Goal: Task Accomplishment & Management: Manage account settings

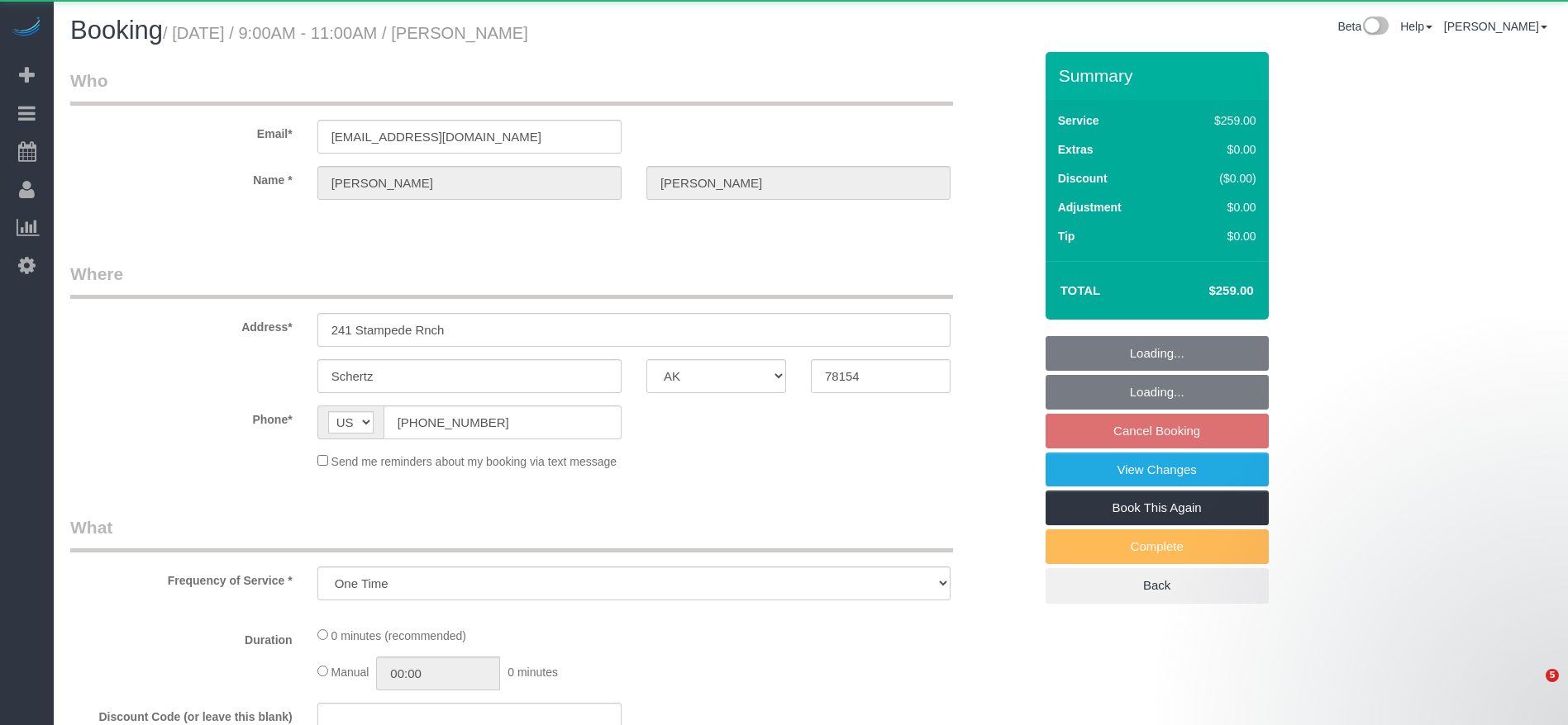
select select "[GEOGRAPHIC_DATA]"
select select "object:1805"
select select "string:fspay-7419ba56-f632-4390-a0ca-0782771d0fb9"
select select "3"
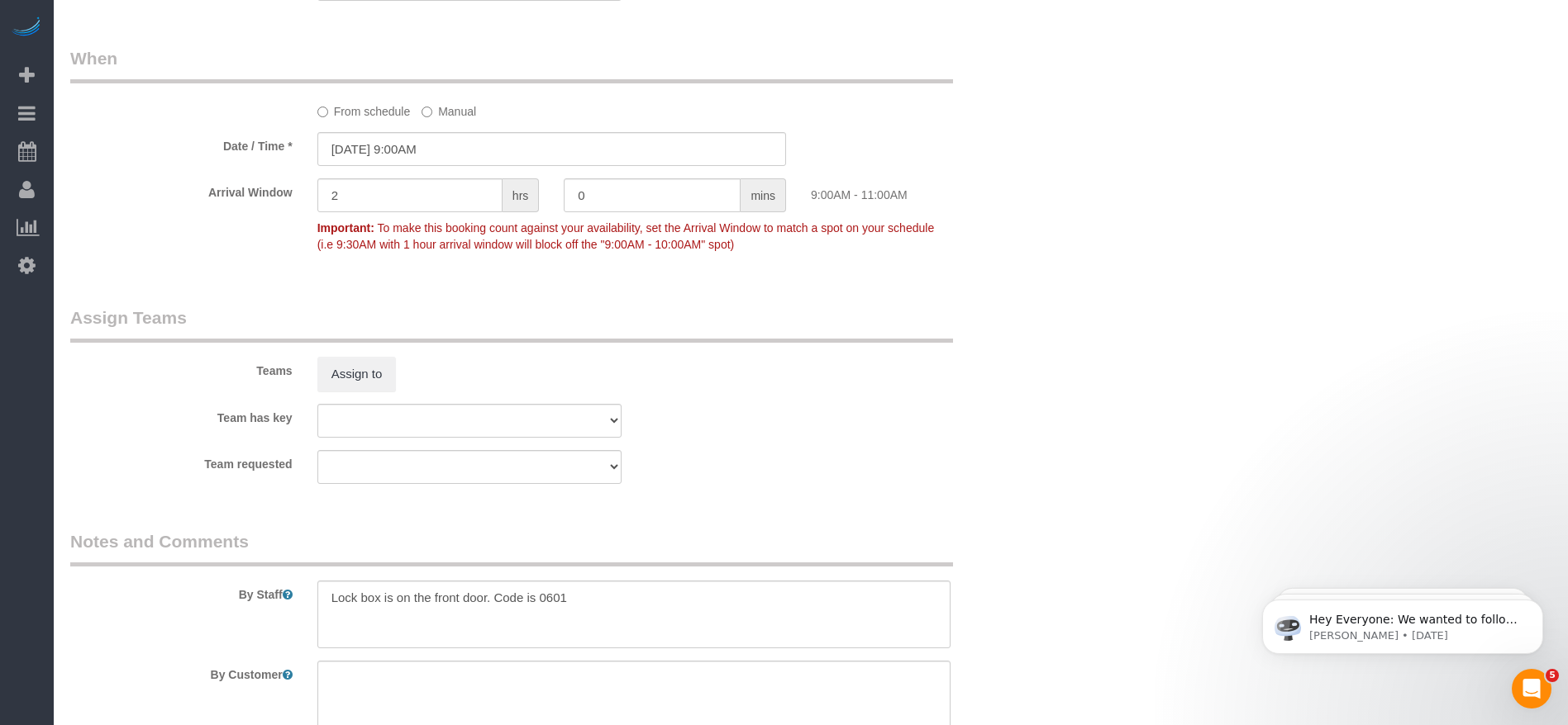
scroll to position [1486, 0]
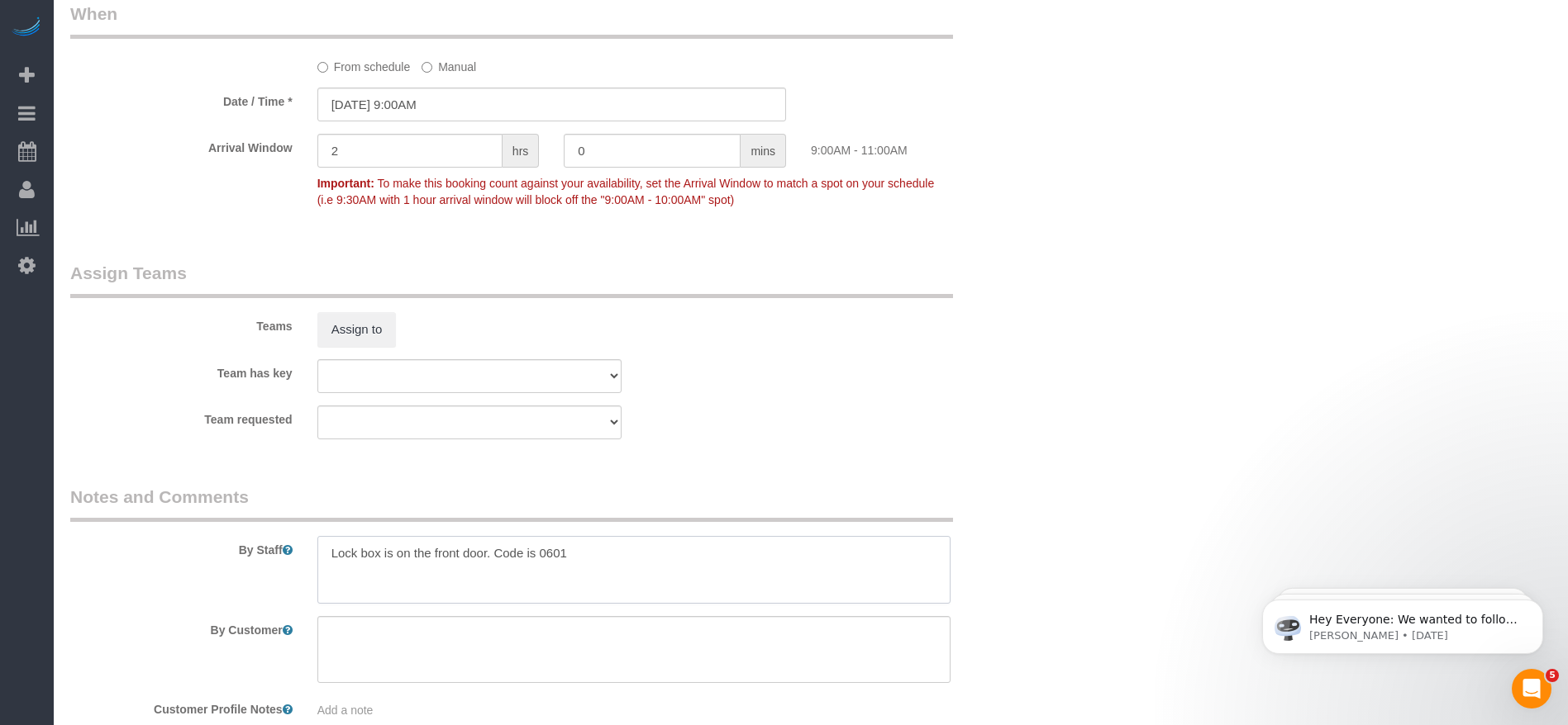
drag, startPoint x: 331, startPoint y: 559, endPoint x: 639, endPoint y: 562, distance: 308.0
click at [639, 562] on textarea at bounding box center [634, 570] width 633 height 67
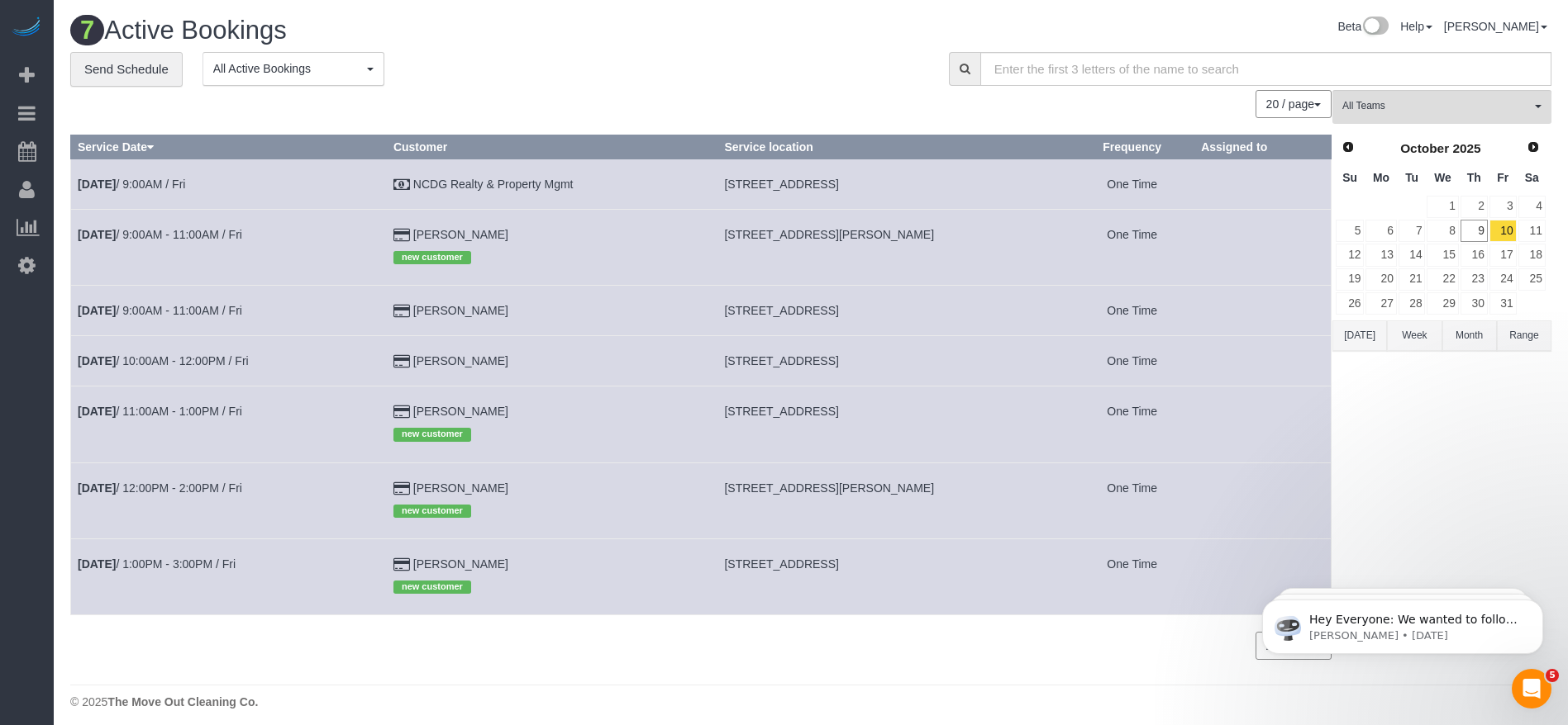
drag, startPoint x: 735, startPoint y: 181, endPoint x: 956, endPoint y: 188, distance: 221.1
click at [956, 188] on td "10339 Admirable Path, Houston, TX 77044" at bounding box center [893, 184] width 353 height 51
copy span "10339 Admirable Path, Houston, TX 77044"
click at [178, 186] on link "Oct 10th / 9:00AM / Fri" at bounding box center [131, 184] width 108 height 13
select select "[GEOGRAPHIC_DATA]"
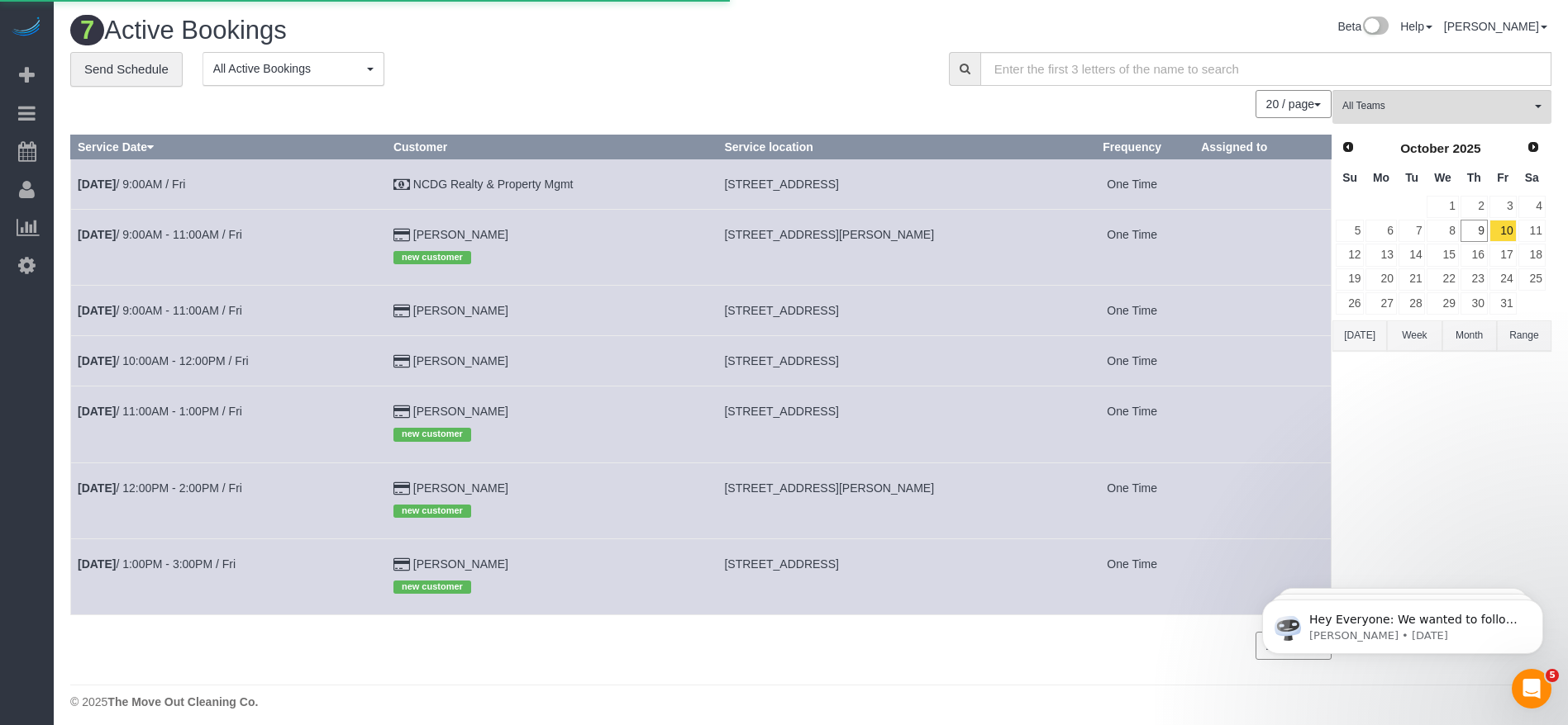
select select "string:check"
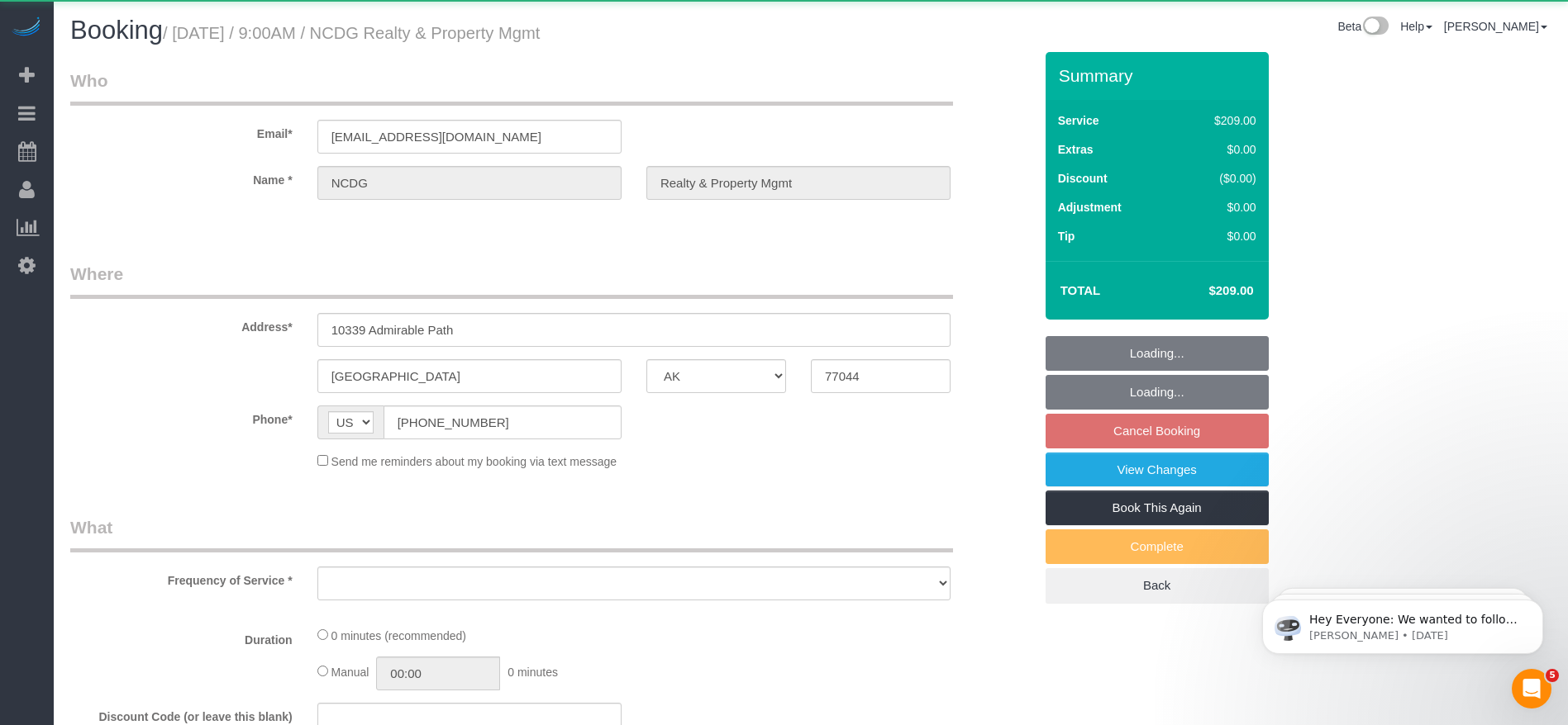
select select "object:2416"
select select "3"
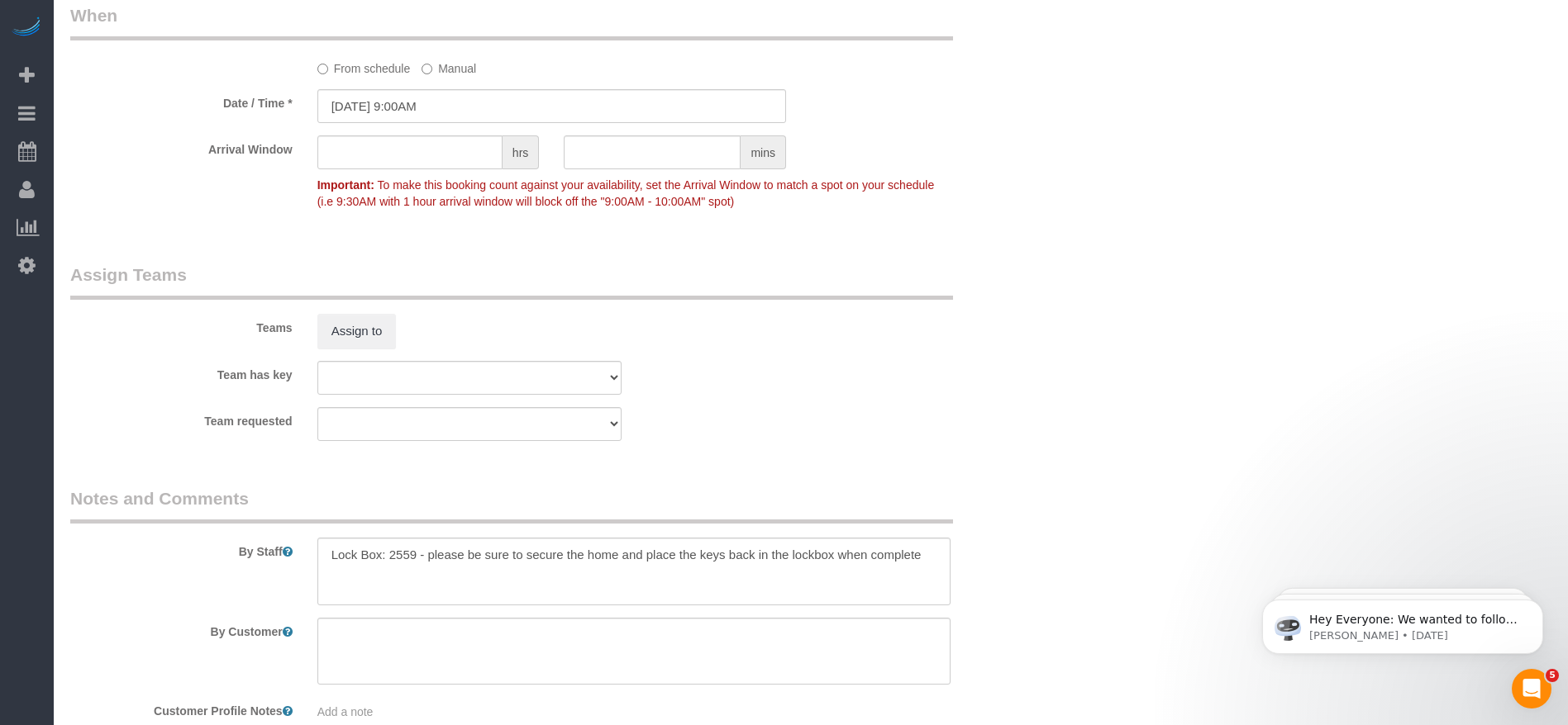
scroll to position [1486, 0]
drag, startPoint x: 326, startPoint y: 550, endPoint x: 941, endPoint y: 560, distance: 615.1
click at [941, 560] on textarea at bounding box center [634, 570] width 633 height 67
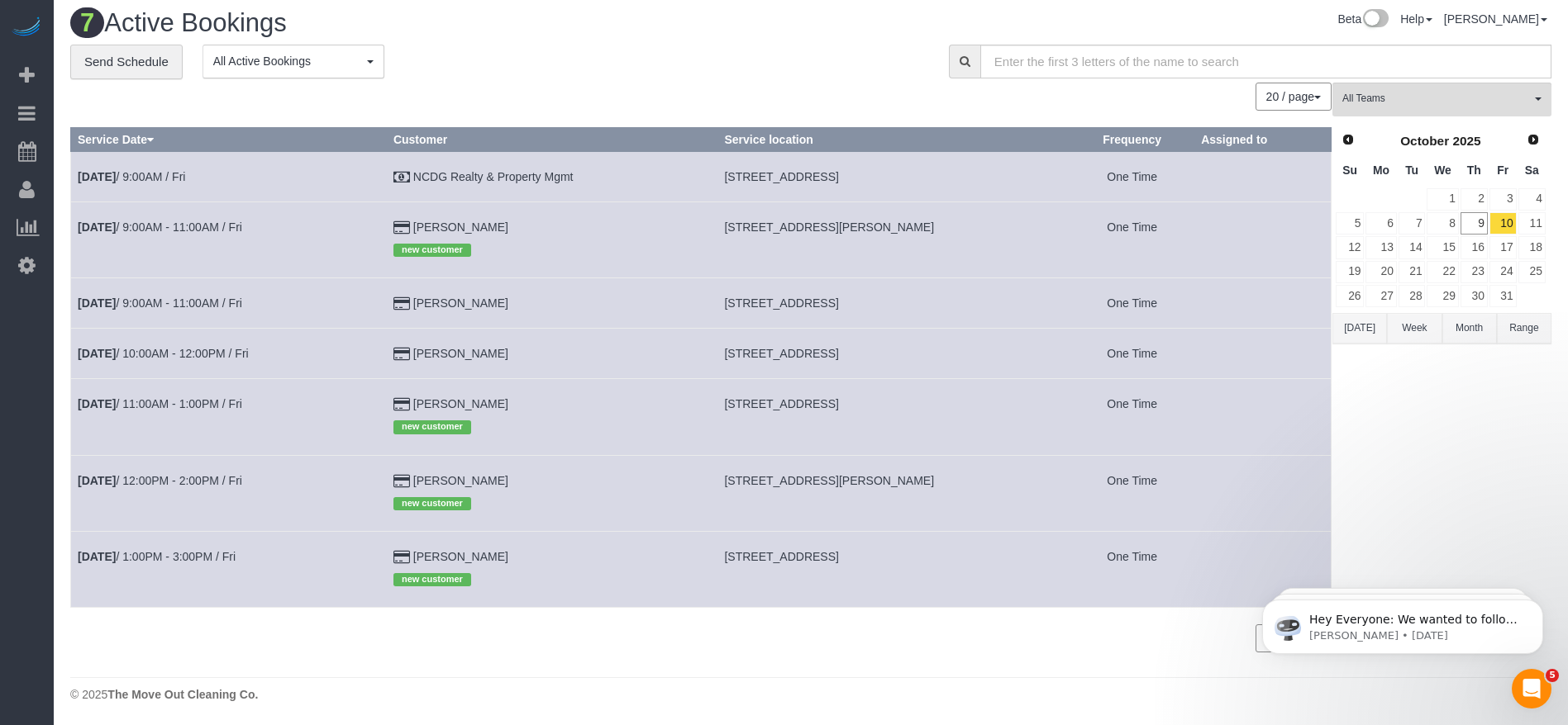
scroll to position [9, 0]
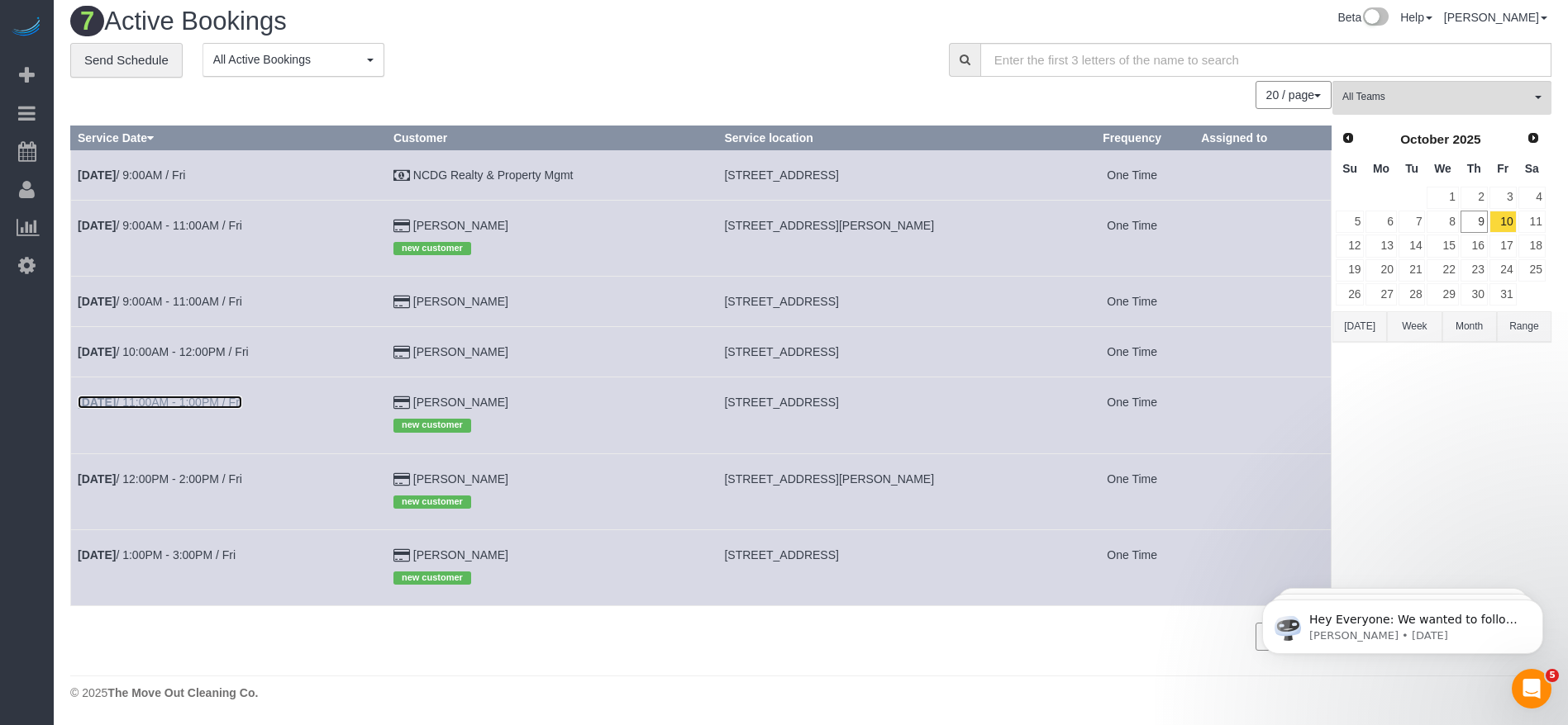
click at [232, 407] on link "Oct 10th / 11:00AM - 1:00PM / Fri" at bounding box center [160, 402] width 165 height 13
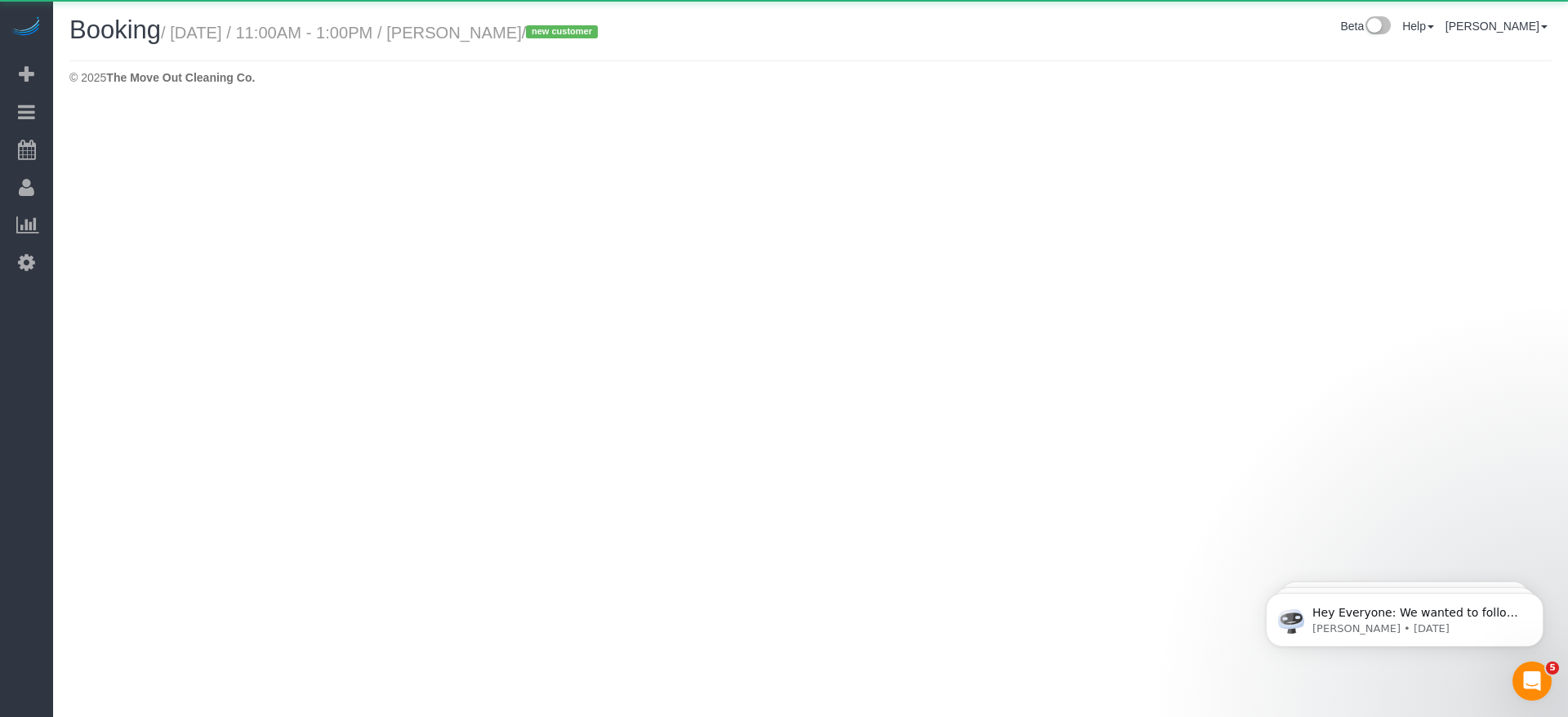
select select "[GEOGRAPHIC_DATA]"
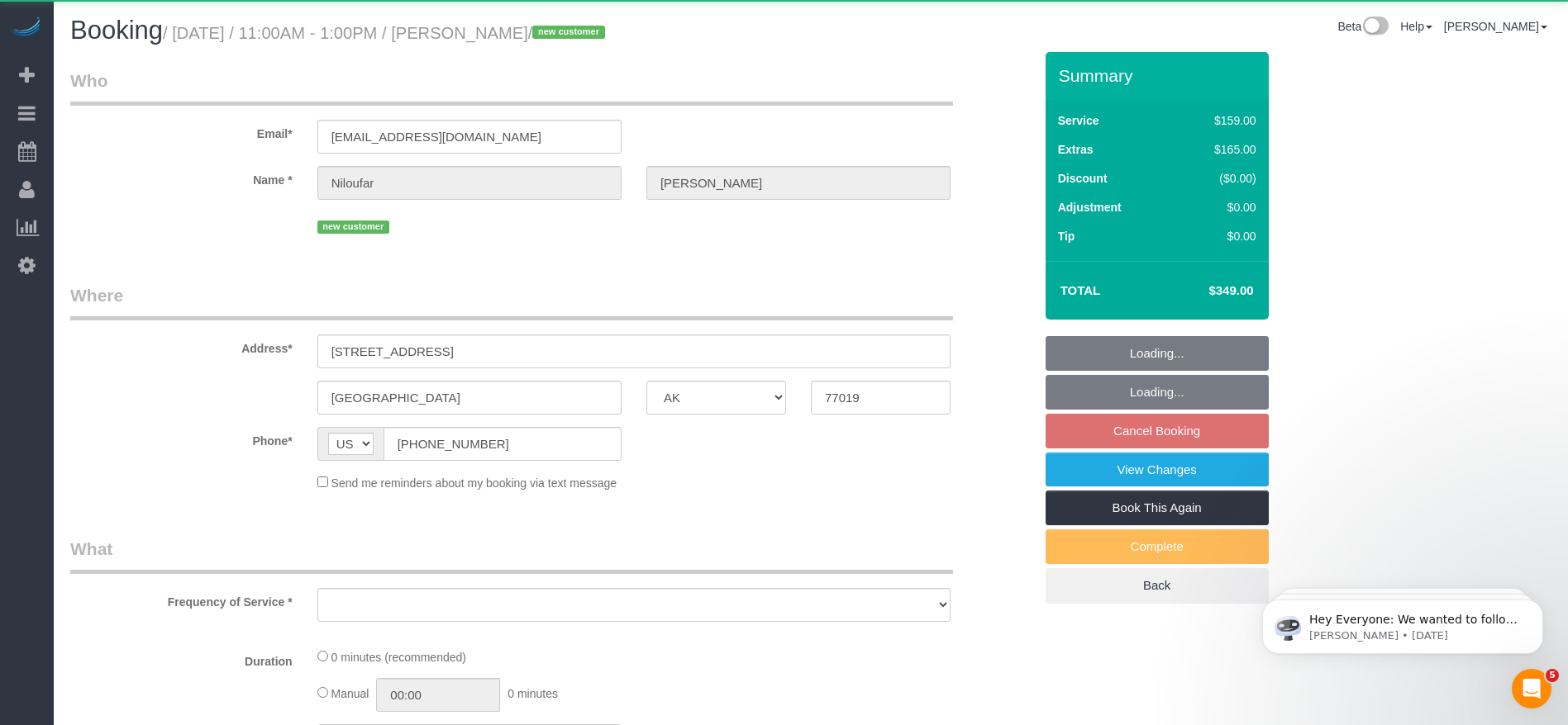
select select "string:fspay-518bf9d0-1925-4528-babc-d5d5b657d095"
select select "object:2986"
select select "3"
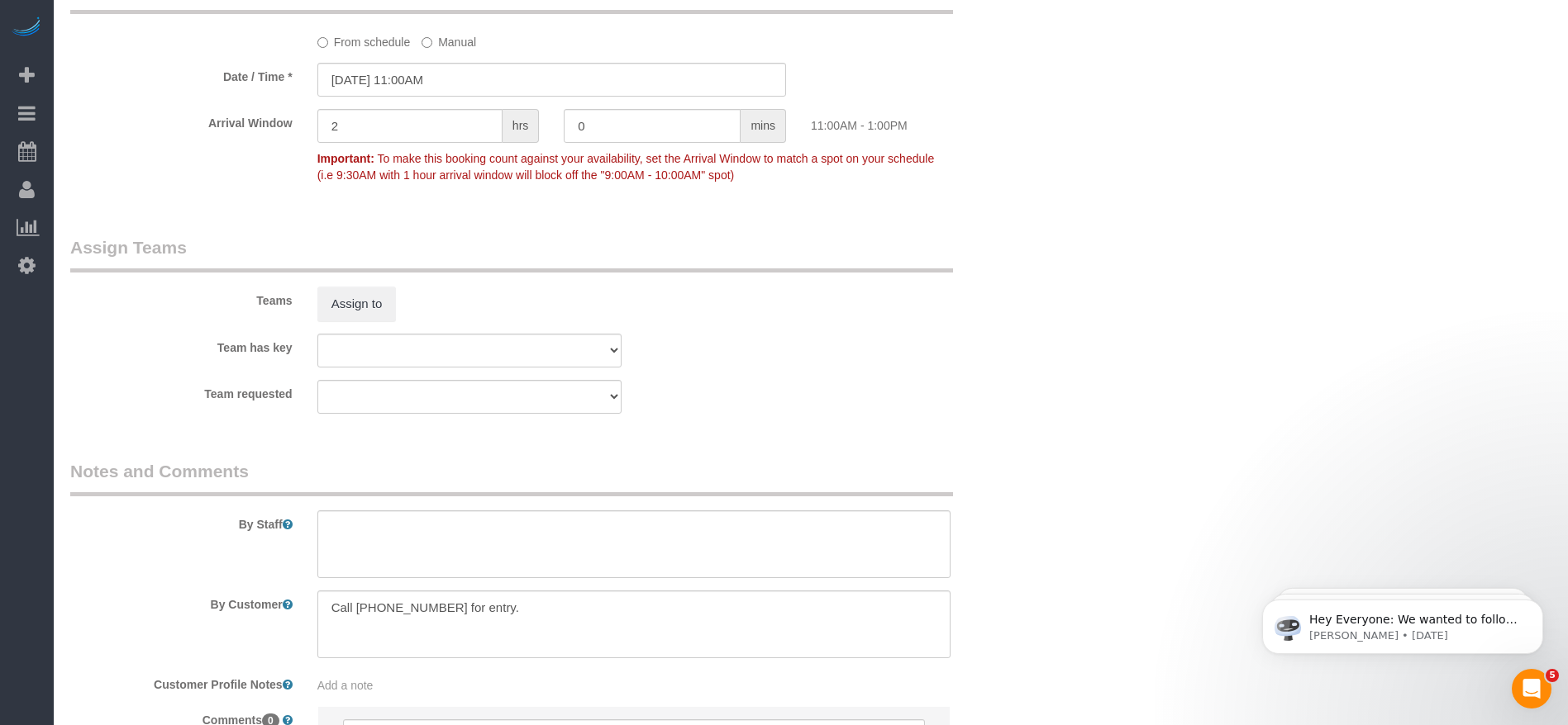
scroll to position [1694, 0]
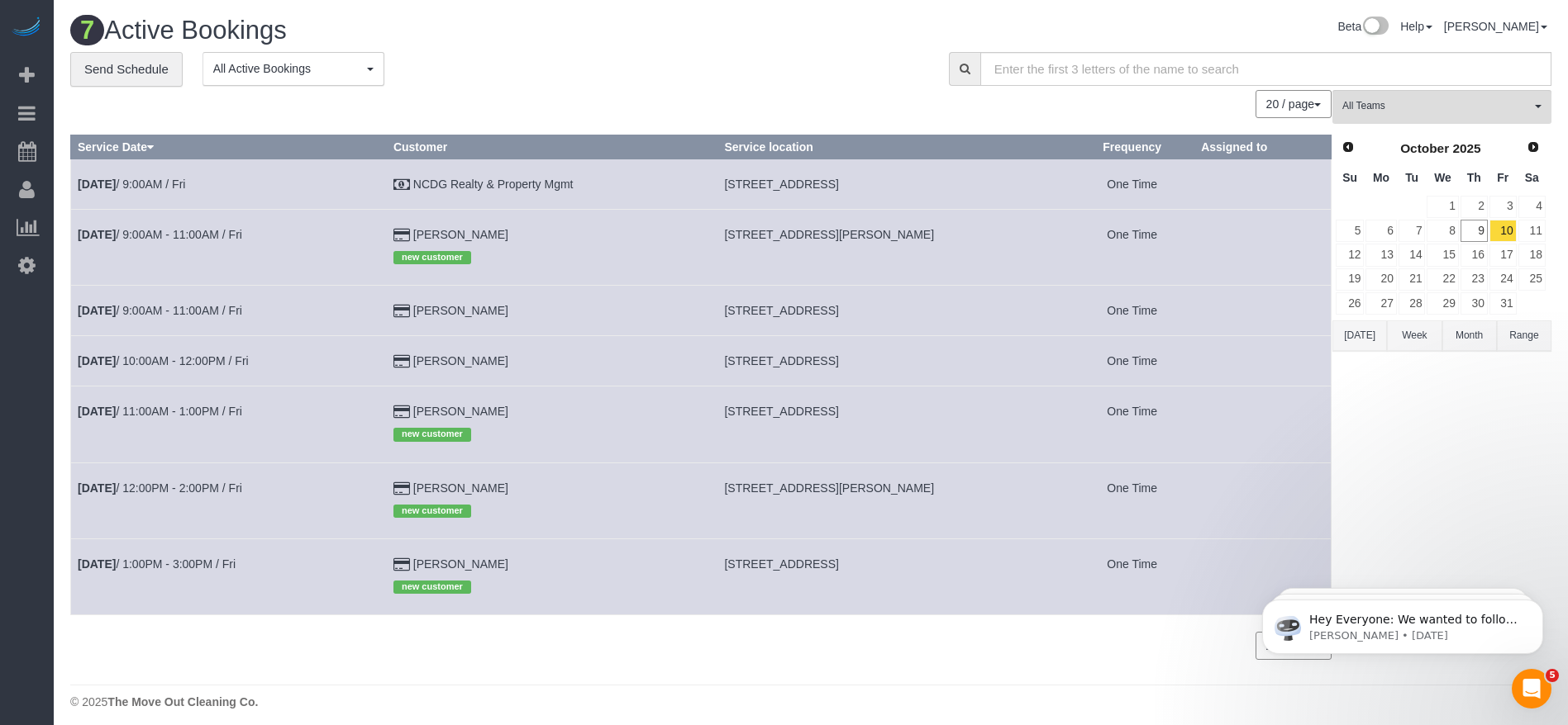
drag, startPoint x: 733, startPoint y: 413, endPoint x: 977, endPoint y: 414, distance: 244.0
click at [977, 414] on td "1916 W Gray St, Apt. 428, Houston, TX 77019" at bounding box center [893, 424] width 353 height 76
copy span "1916 W Gray St, Apt. 428, Houston, TX 77019"
click at [1352, 331] on button "Today" at bounding box center [1359, 336] width 54 height 31
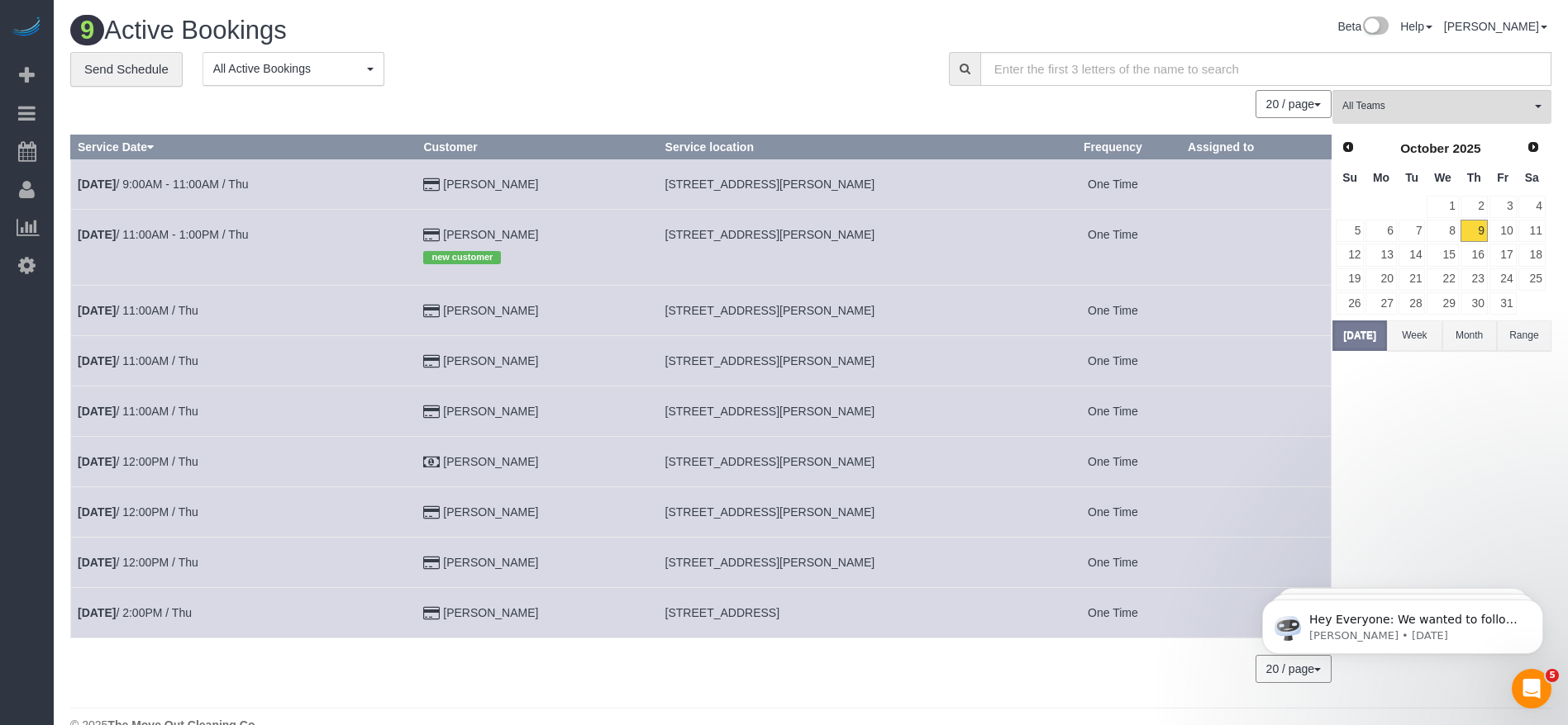
drag, startPoint x: 667, startPoint y: 413, endPoint x: 900, endPoint y: 414, distance: 233.0
click at [900, 414] on td "1479 Ferguson Way,, Houston, TX 77088" at bounding box center [851, 412] width 387 height 51
copy span "1479 Ferguson Way,, Houston, TX 77088"
click at [1513, 228] on link "10" at bounding box center [1502, 231] width 27 height 22
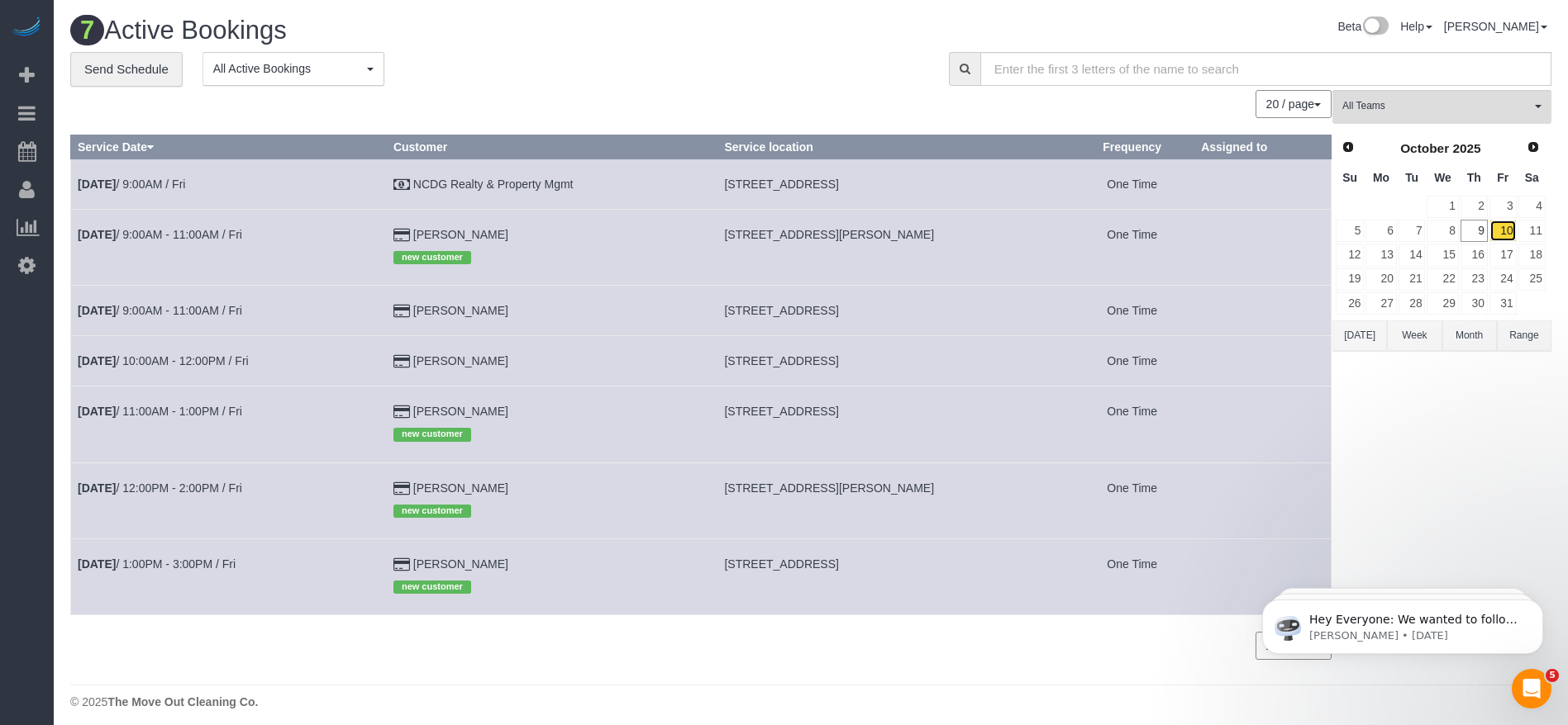
click at [1503, 227] on link "10" at bounding box center [1502, 231] width 27 height 22
click at [1512, 224] on link "10" at bounding box center [1502, 231] width 27 height 22
click at [1535, 227] on link "11" at bounding box center [1531, 231] width 27 height 22
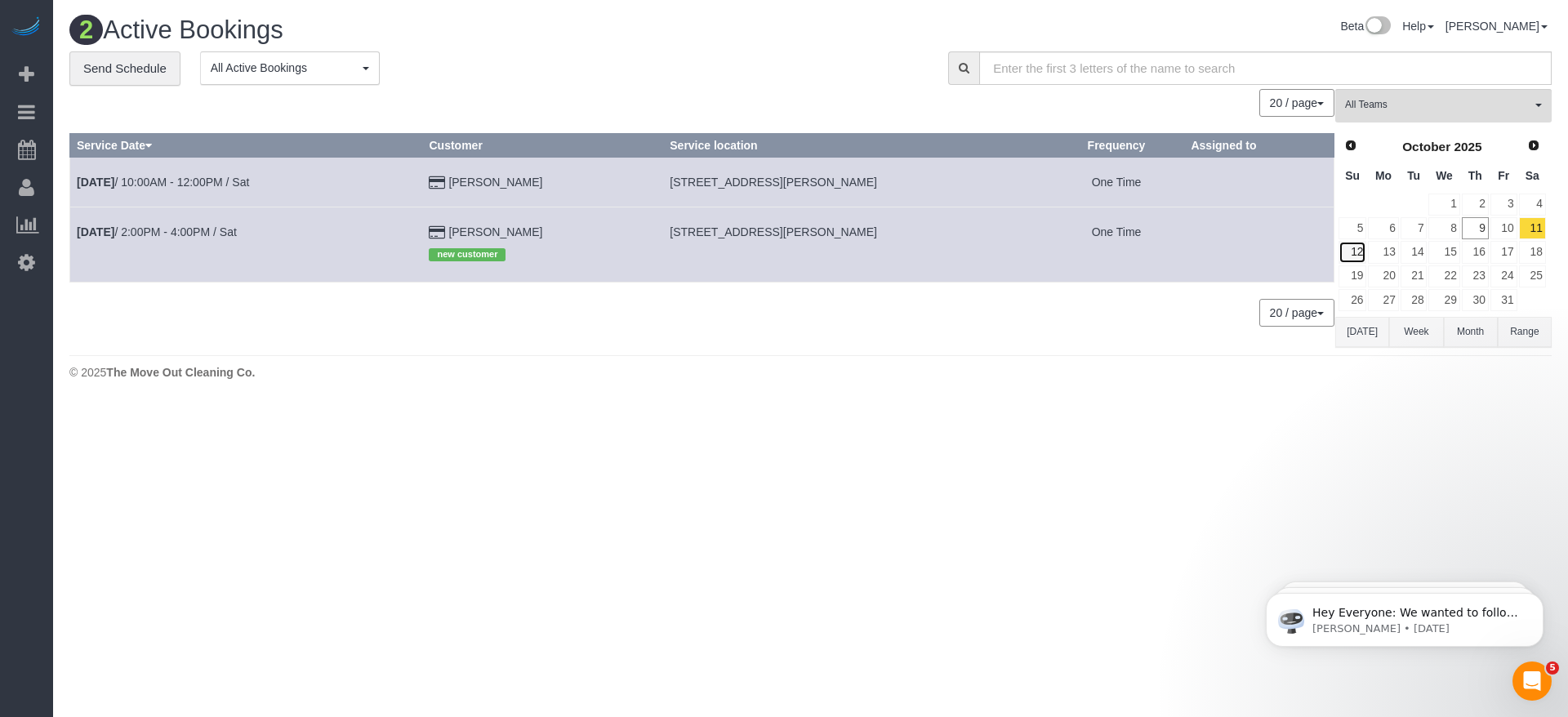
click at [1351, 249] on link "12" at bounding box center [1352, 252] width 28 height 22
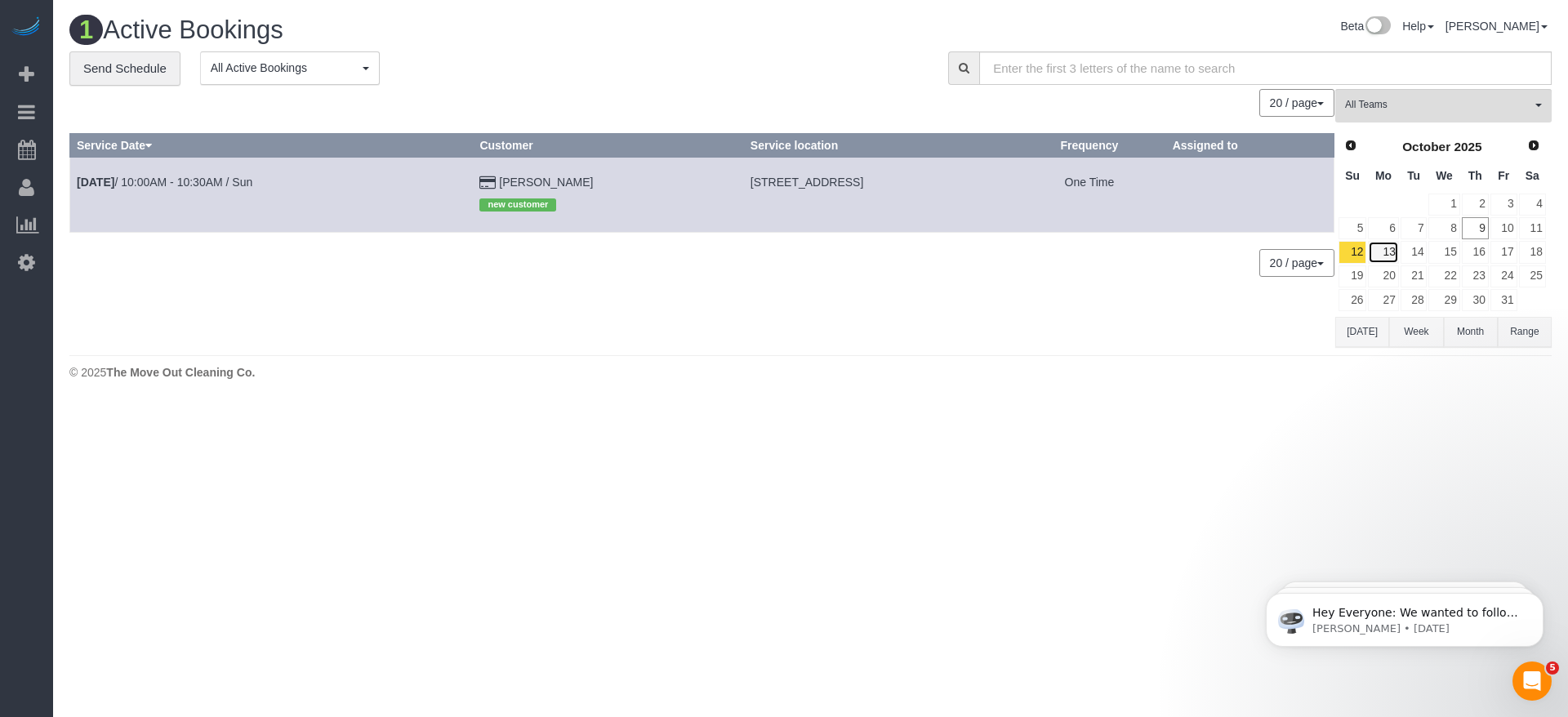
click at [1391, 254] on link "13" at bounding box center [1383, 252] width 31 height 22
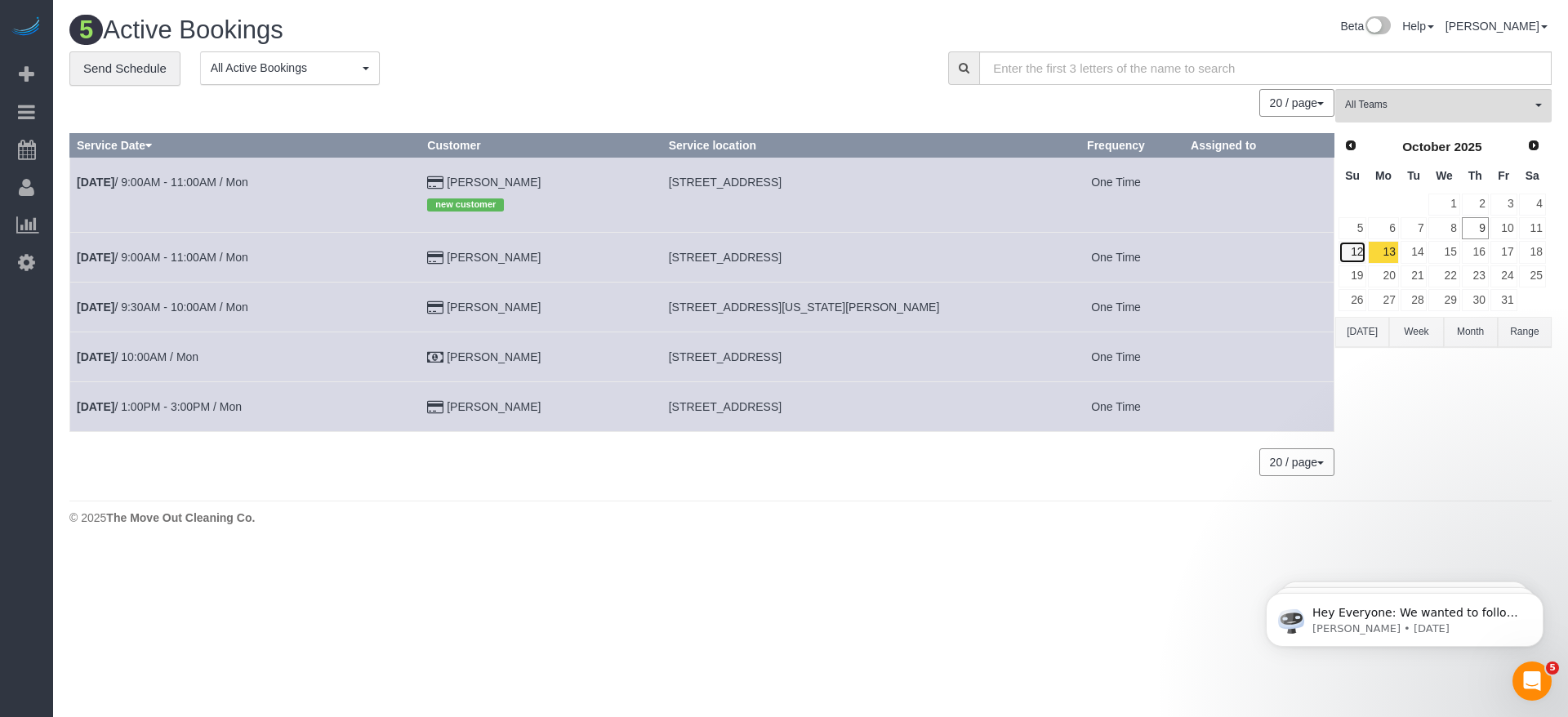
click at [1356, 251] on link "12" at bounding box center [1352, 252] width 28 height 22
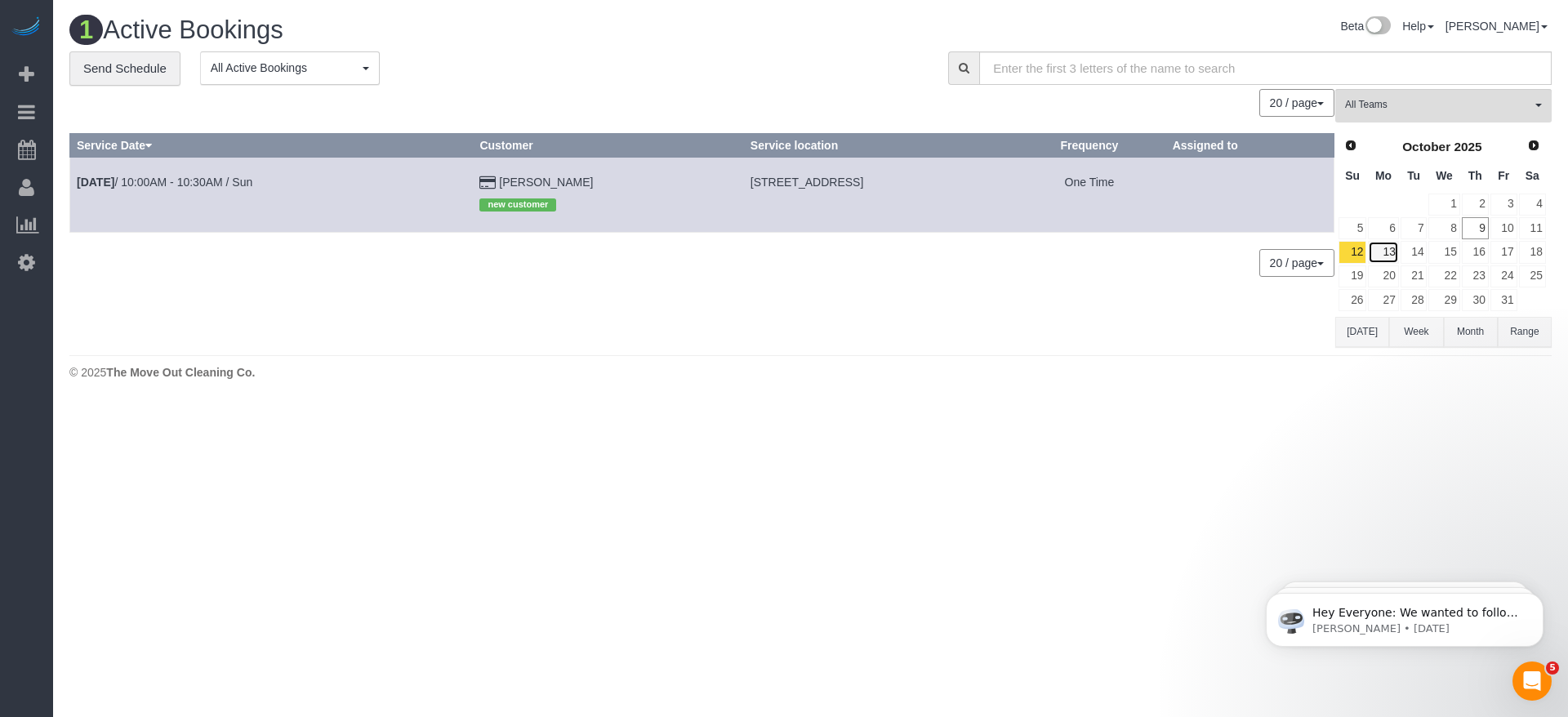
click at [1392, 247] on link "13" at bounding box center [1383, 252] width 31 height 22
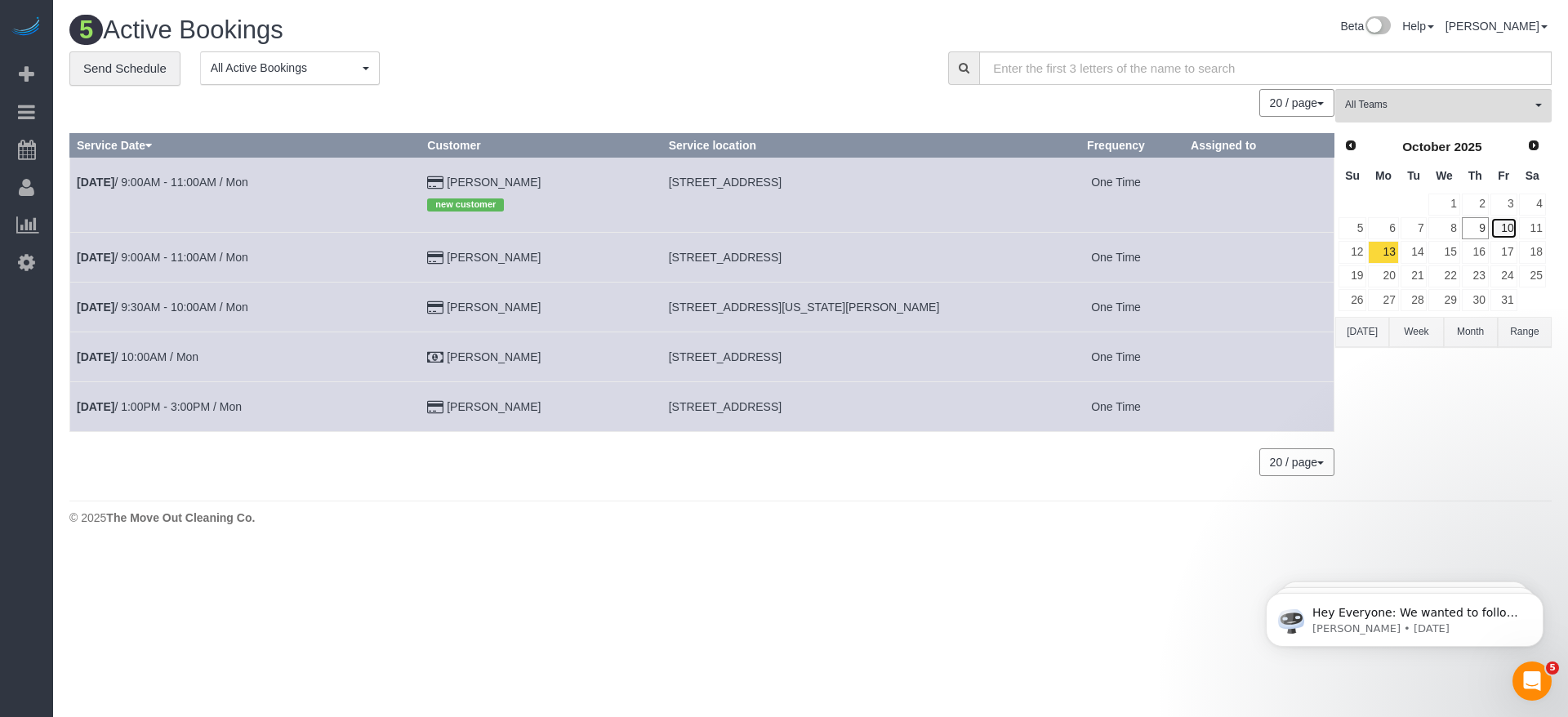
click at [1505, 230] on link "10" at bounding box center [1503, 229] width 27 height 22
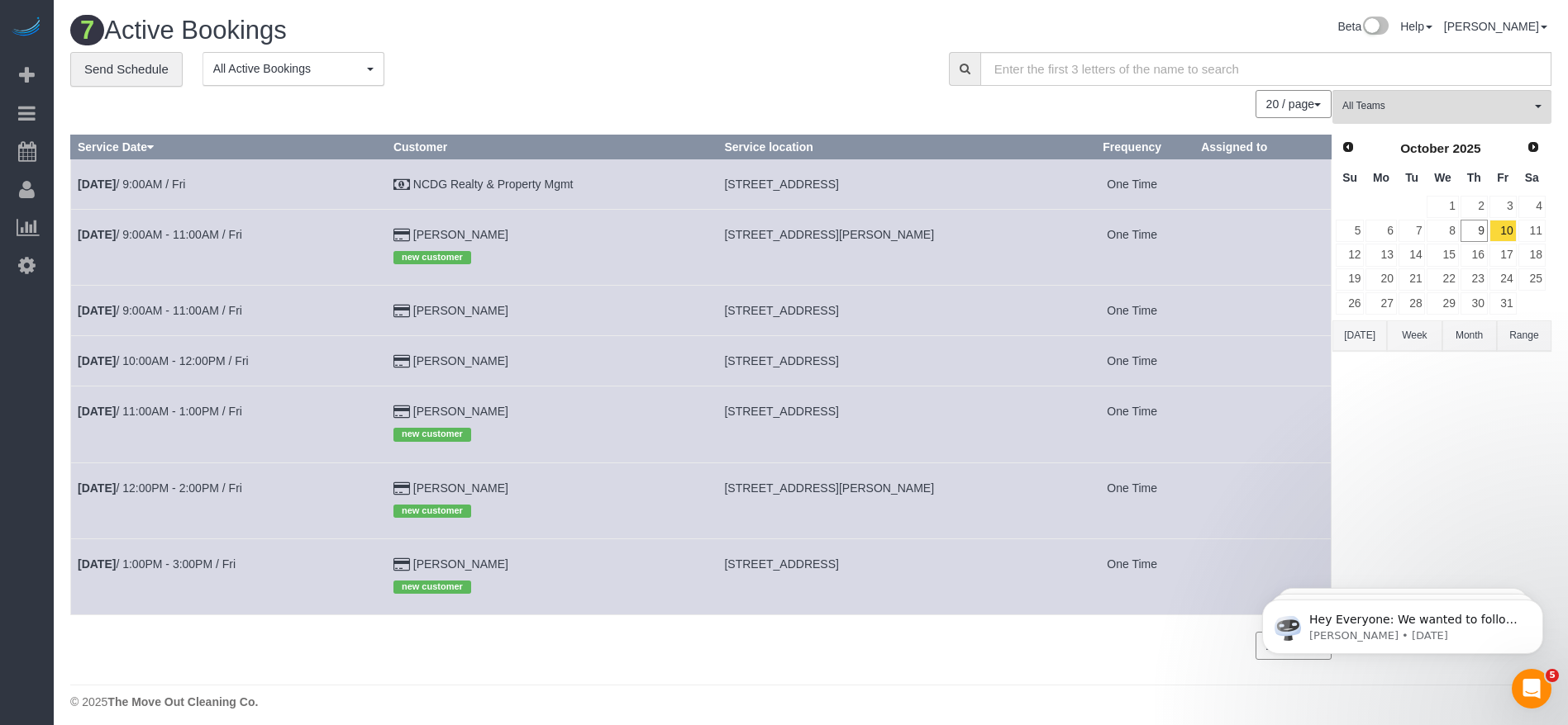
drag, startPoint x: 738, startPoint y: 356, endPoint x: 933, endPoint y: 361, distance: 195.1
click at [933, 361] on td "1110 Long Prairie Dr, Katy, TX 77450" at bounding box center [893, 361] width 353 height 51
drag, startPoint x: 731, startPoint y: 363, endPoint x: 941, endPoint y: 364, distance: 210.0
click at [941, 364] on td "1110 Long Prairie Dr, Katy, TX 77450" at bounding box center [893, 361] width 353 height 51
copy span "1110 Long Prairie Dr, Katy, TX 77450"
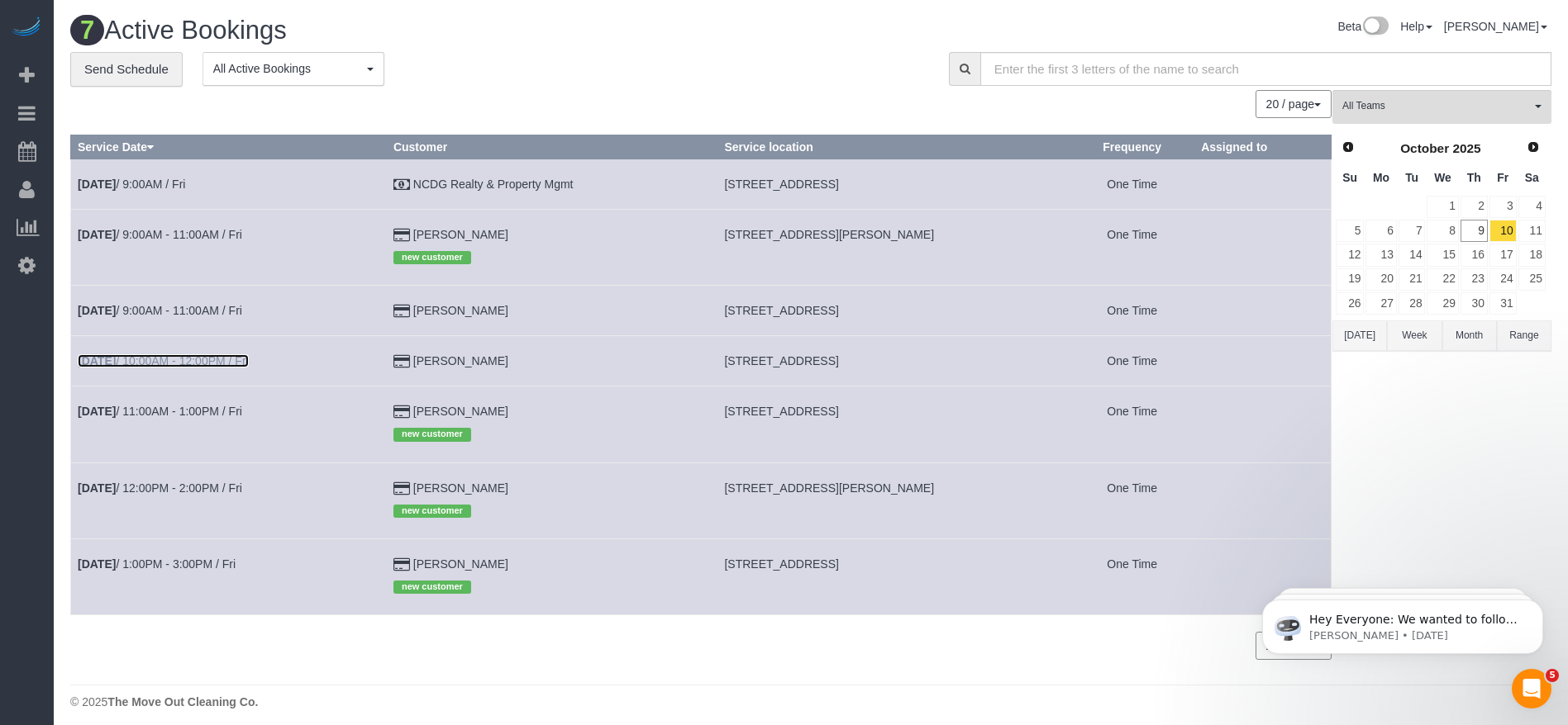
click at [187, 361] on link "Oct 10th / 10:00AM - 12:00PM / Fri" at bounding box center [163, 361] width 171 height 13
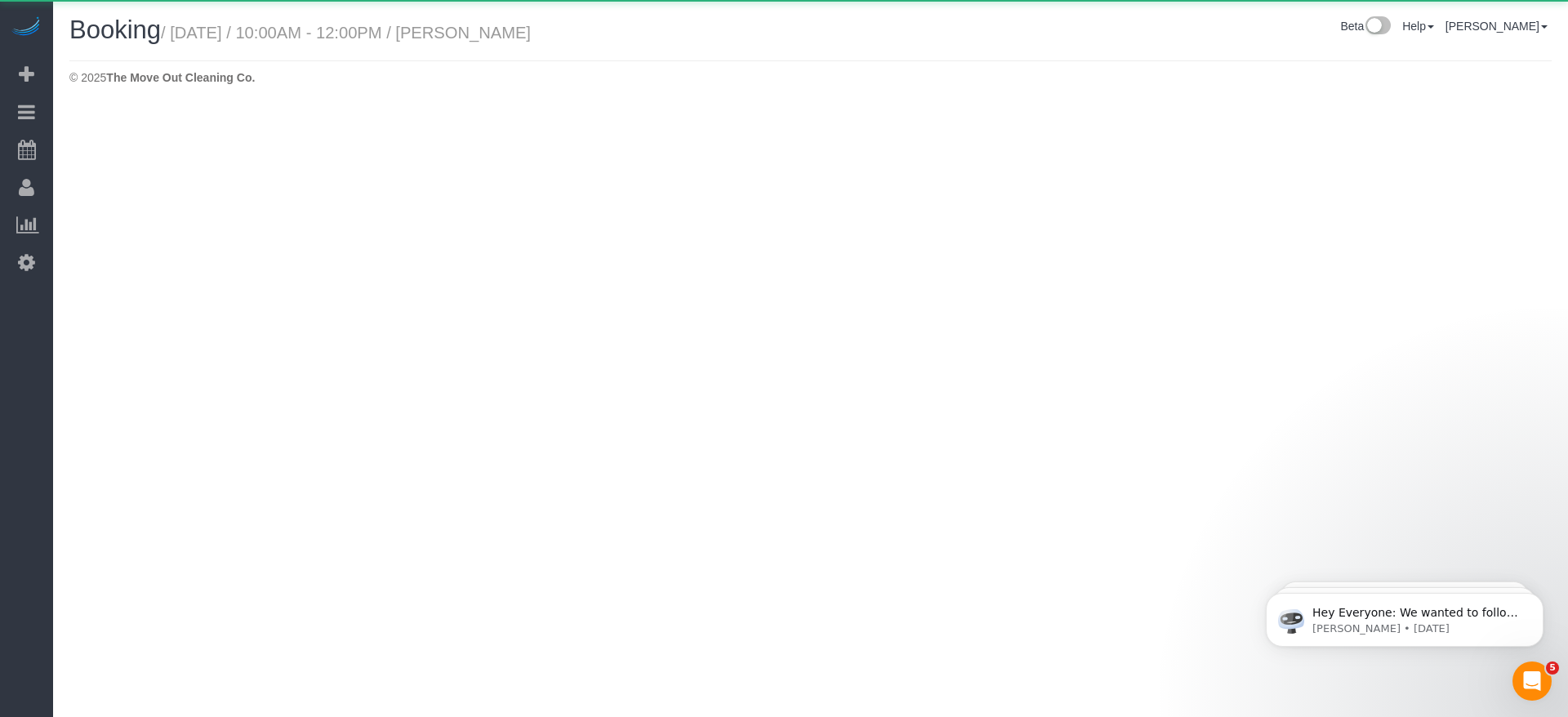
select select "[GEOGRAPHIC_DATA]"
select select "string:fspay-d99e0114-994f-4ee6-b6db-05304be8d4e9"
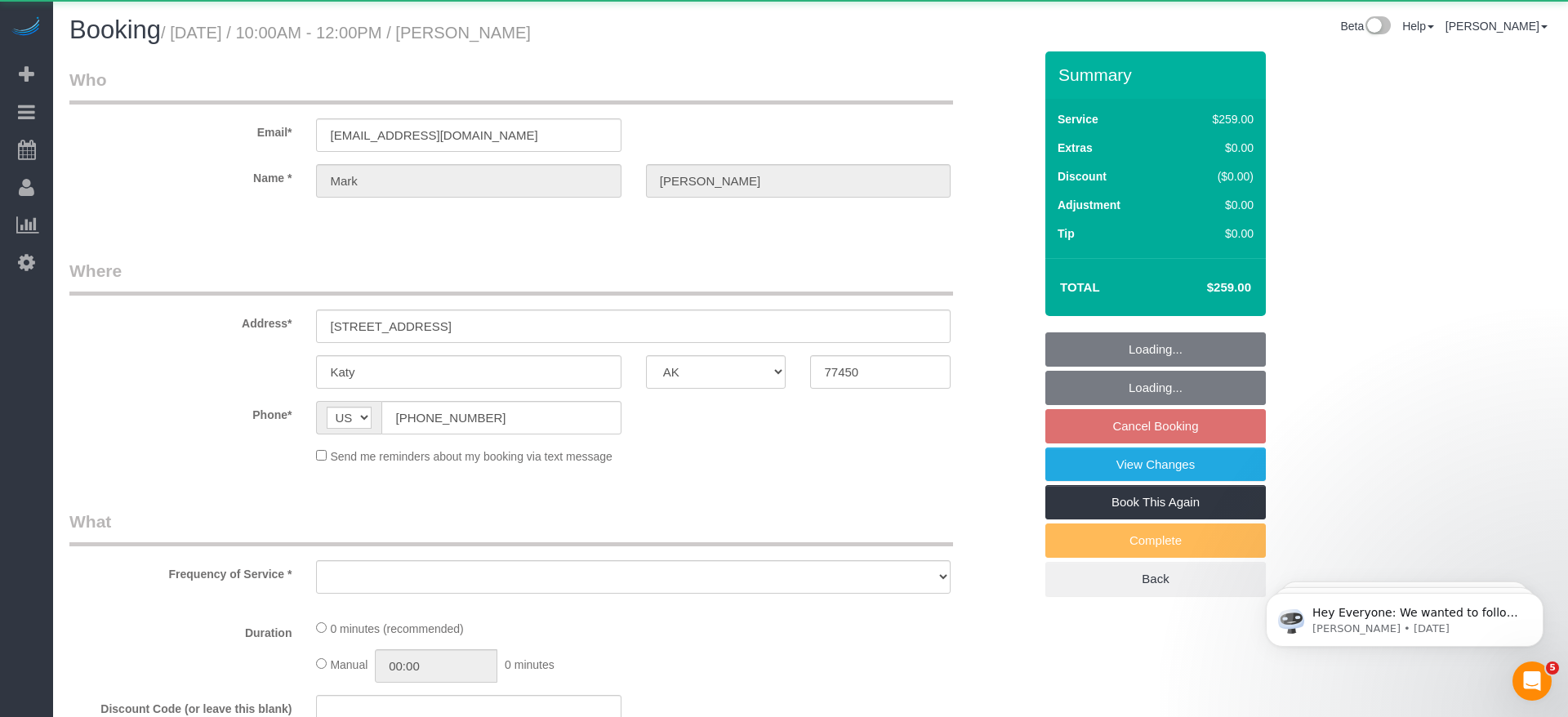
select select "object:4011"
select select "3"
select select "spot102"
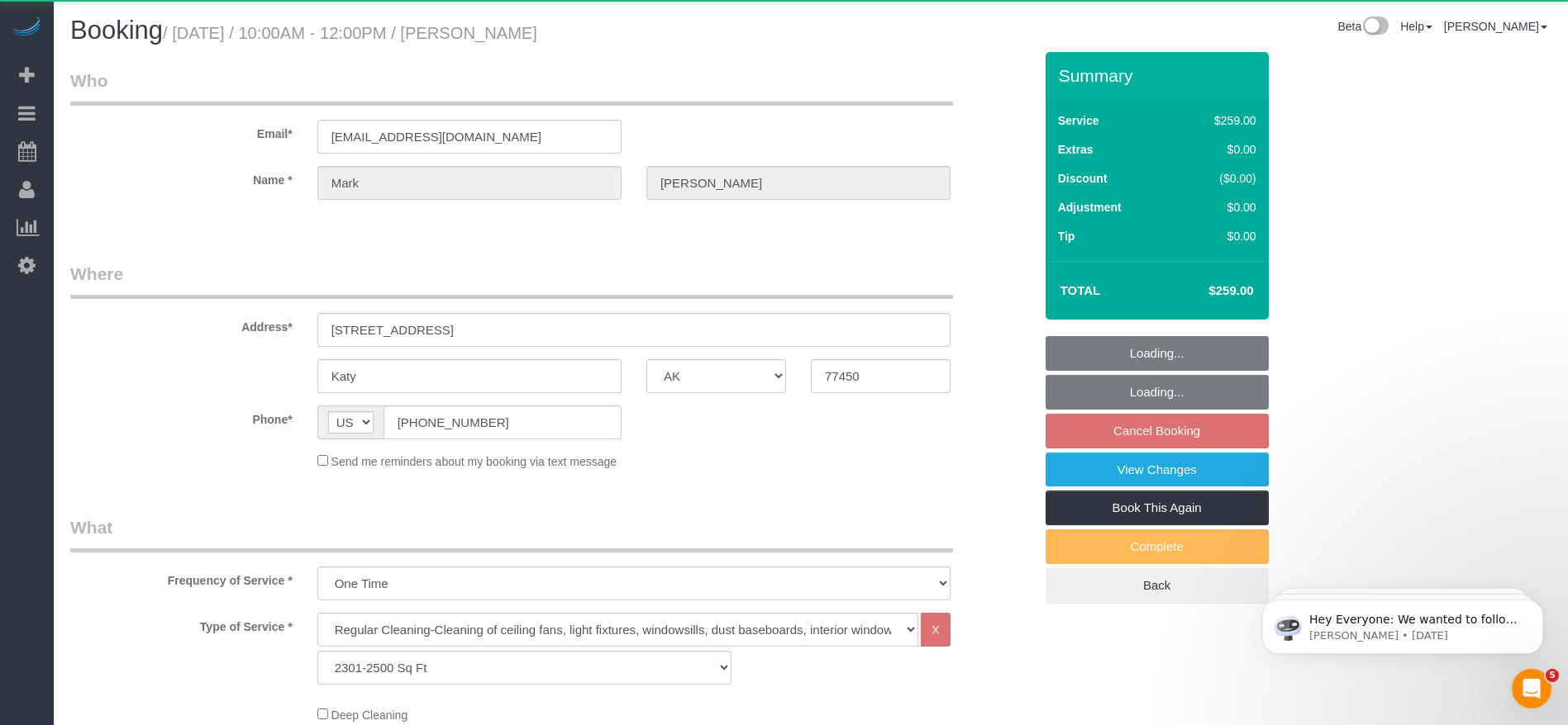
select select "object:4089"
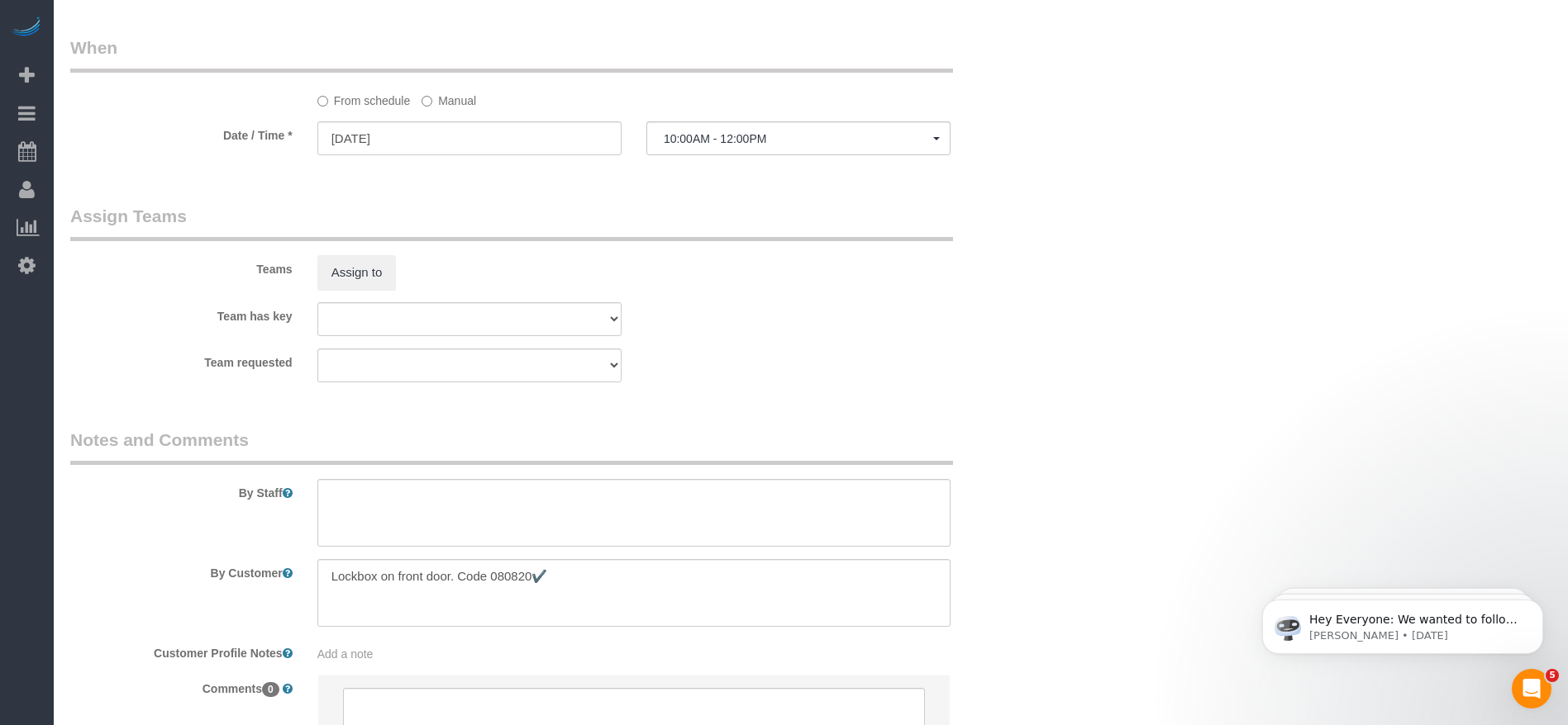
scroll to position [1600, 0]
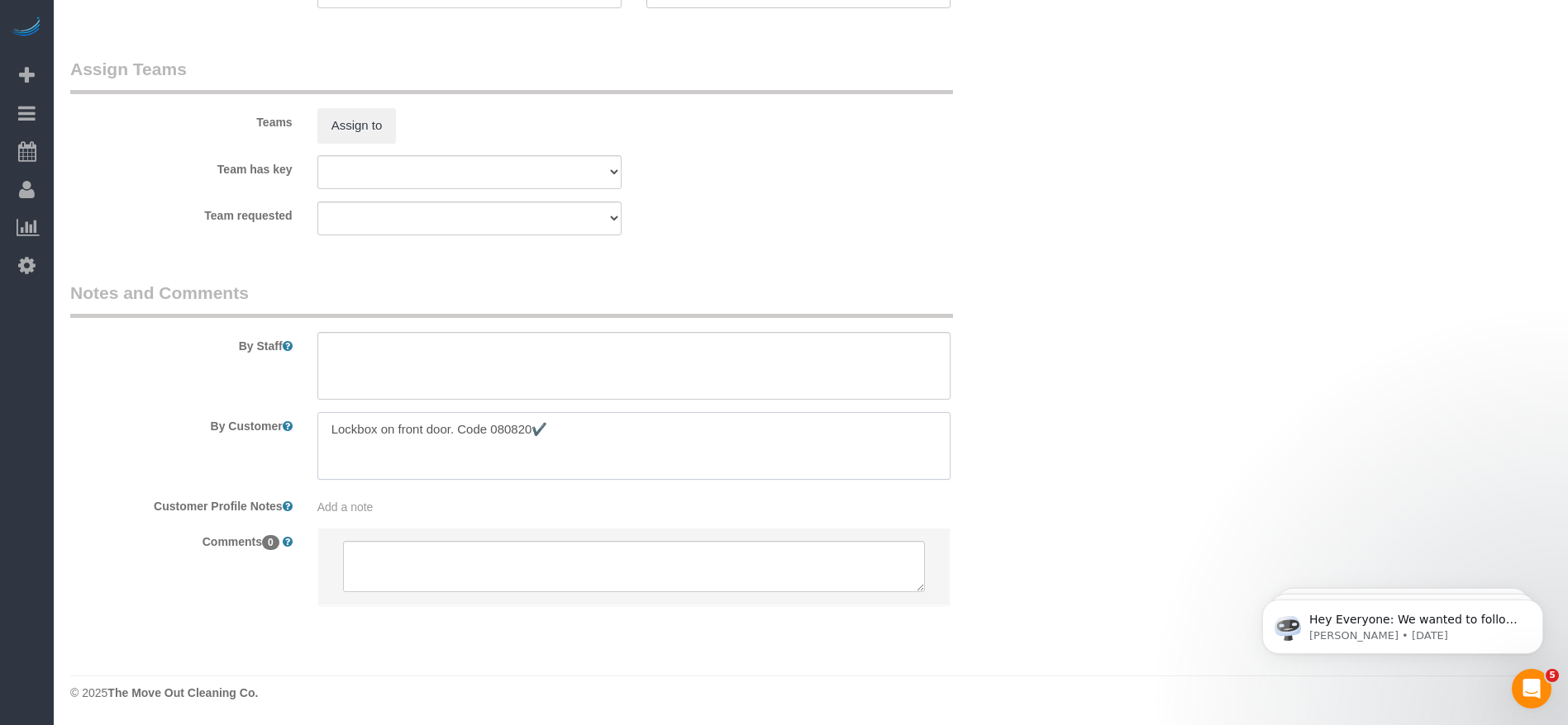
drag, startPoint x: 326, startPoint y: 423, endPoint x: 631, endPoint y: 423, distance: 305.0
click at [631, 423] on textarea at bounding box center [634, 446] width 633 height 67
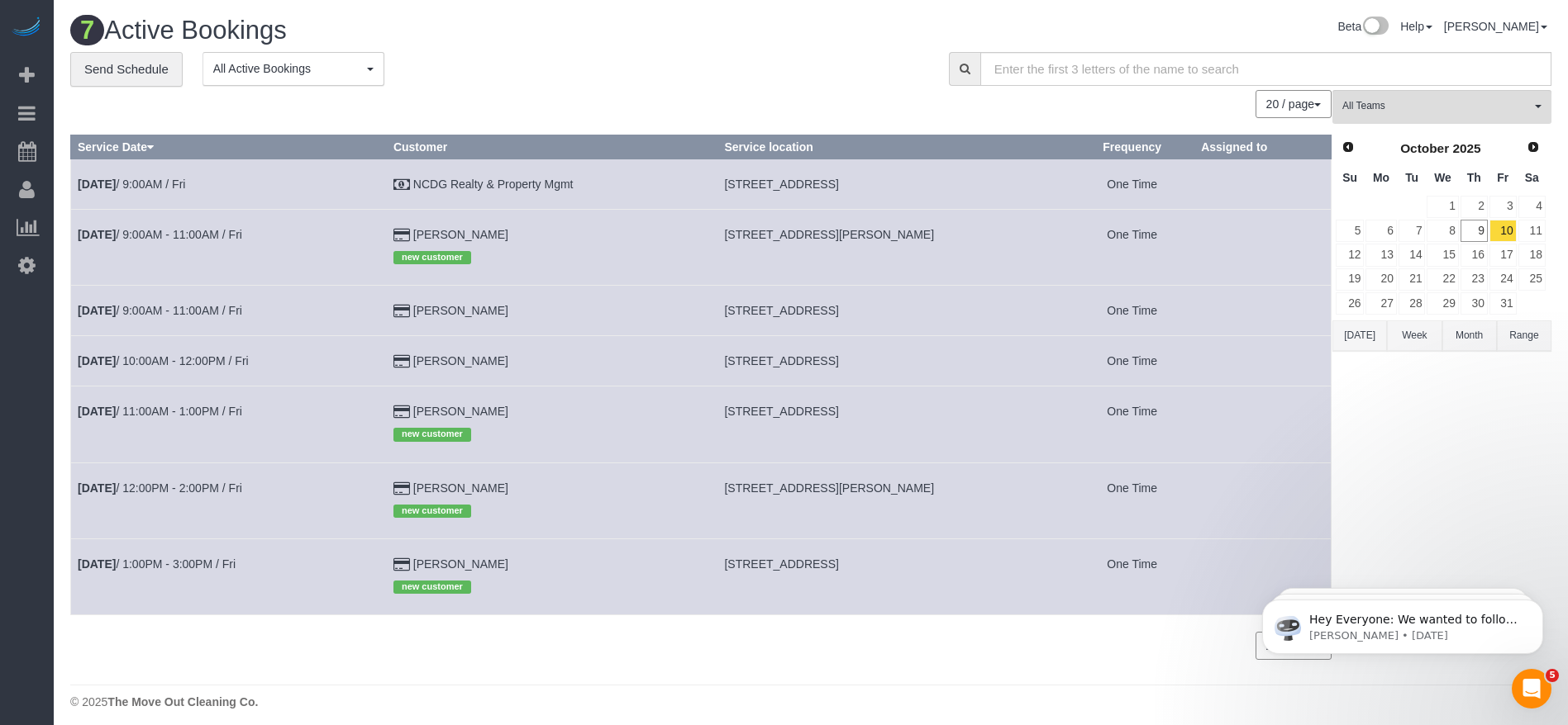
drag, startPoint x: 735, startPoint y: 490, endPoint x: 1000, endPoint y: 493, distance: 265.0
click at [1000, 493] on td "9701 Meyer Forest Dr #12309, Houston, TX 77096" at bounding box center [893, 500] width 353 height 76
copy span "9701 Meyer Forest Dr #12309, Houston, TX 77096"
click at [210, 486] on link "Oct 10th / 12:00PM - 2:00PM / Fri" at bounding box center [160, 488] width 165 height 13
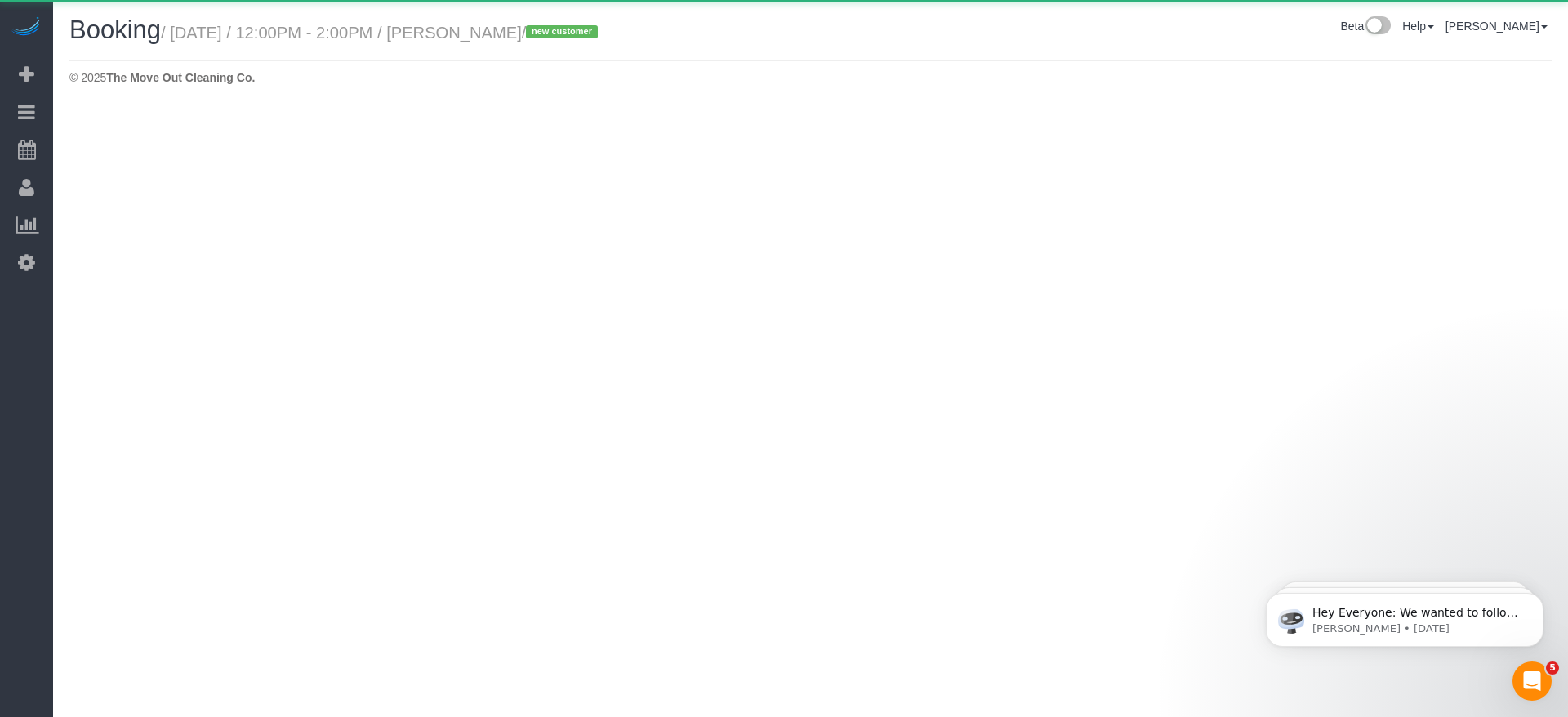
select select "[GEOGRAPHIC_DATA]"
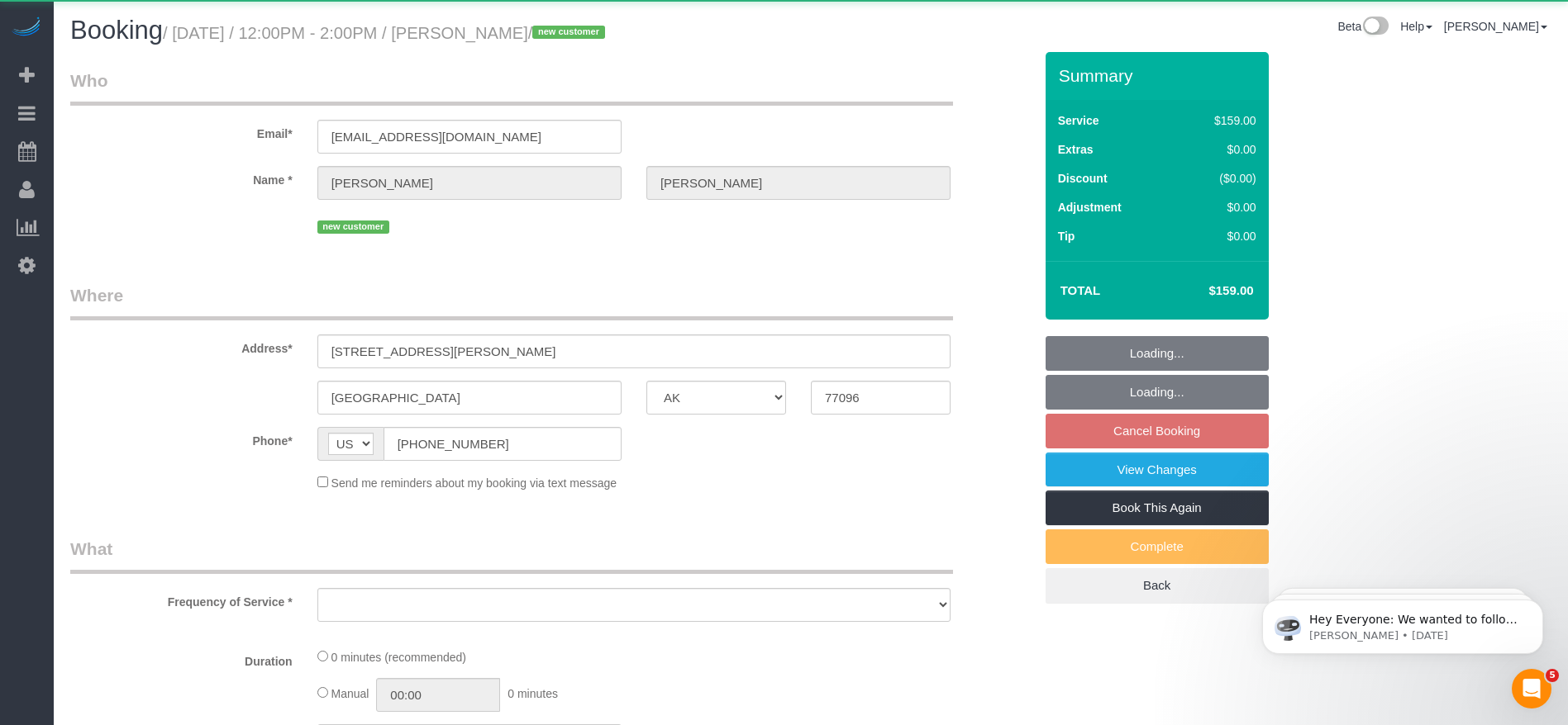
select select "string:fspay-6739ad84-0788-4f1f-84d7-c155565441cb"
select select "object:4653"
select select "3"
select select "spot128"
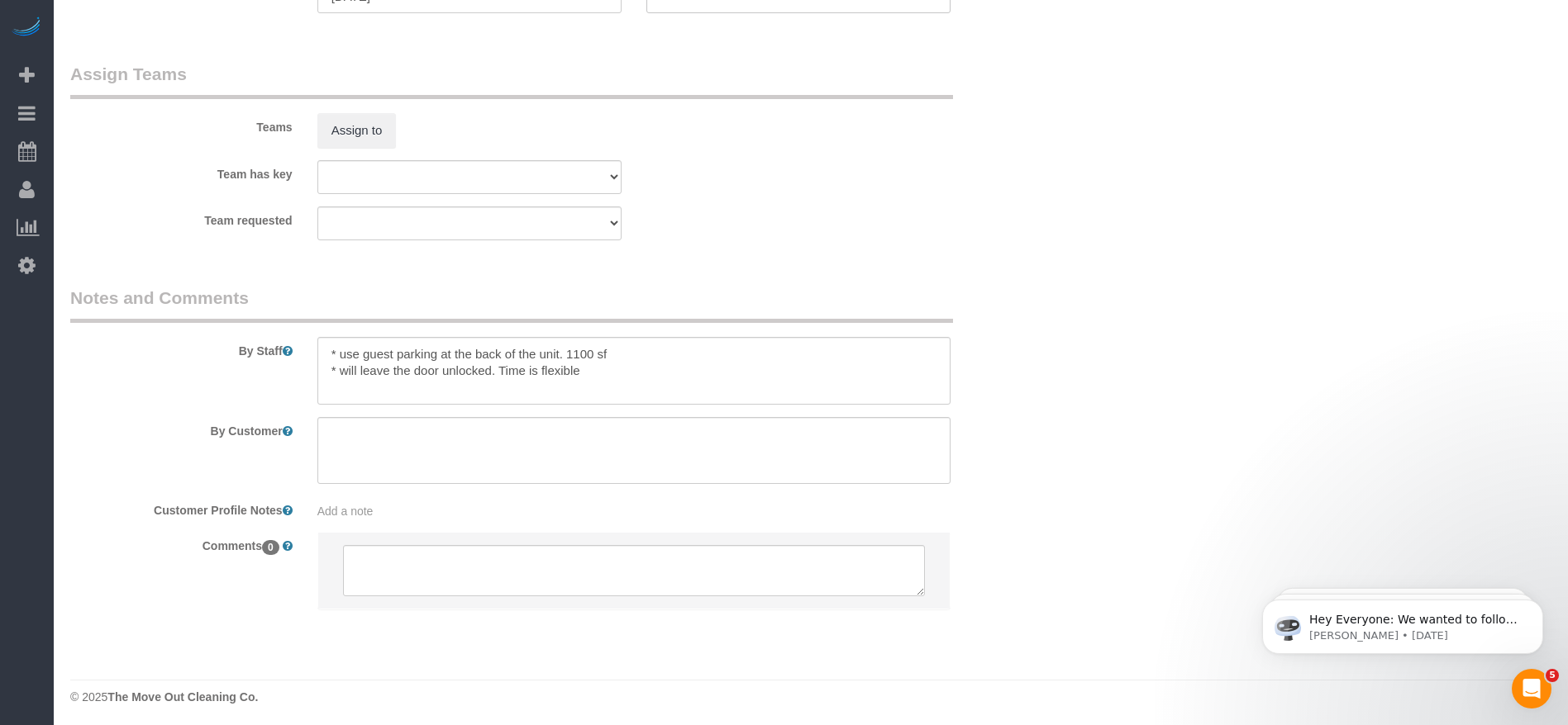
scroll to position [1603, 0]
drag, startPoint x: 585, startPoint y: 364, endPoint x: 330, endPoint y: 344, distance: 255.8
click at [330, 344] on textarea at bounding box center [634, 367] width 633 height 67
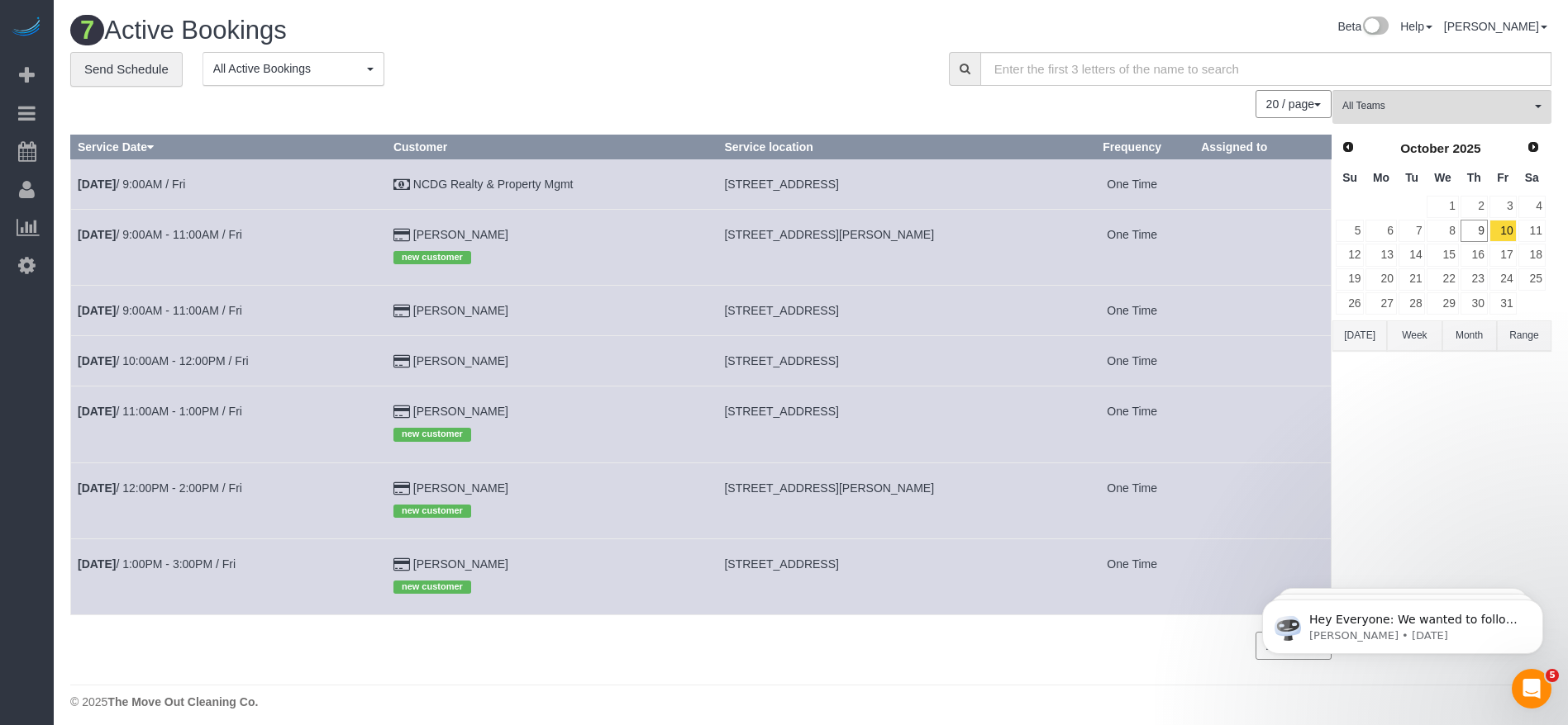
drag, startPoint x: 735, startPoint y: 562, endPoint x: 925, endPoint y: 566, distance: 190.0
click at [925, 566] on td "8410 Gulfwood, Houston, TX 77075" at bounding box center [893, 576] width 353 height 76
copy span "8410 Gulfwood, Houston, TX 77075"
click at [180, 558] on link "Oct 10th / 1:00PM - 3:00PM / Fri" at bounding box center [156, 564] width 158 height 13
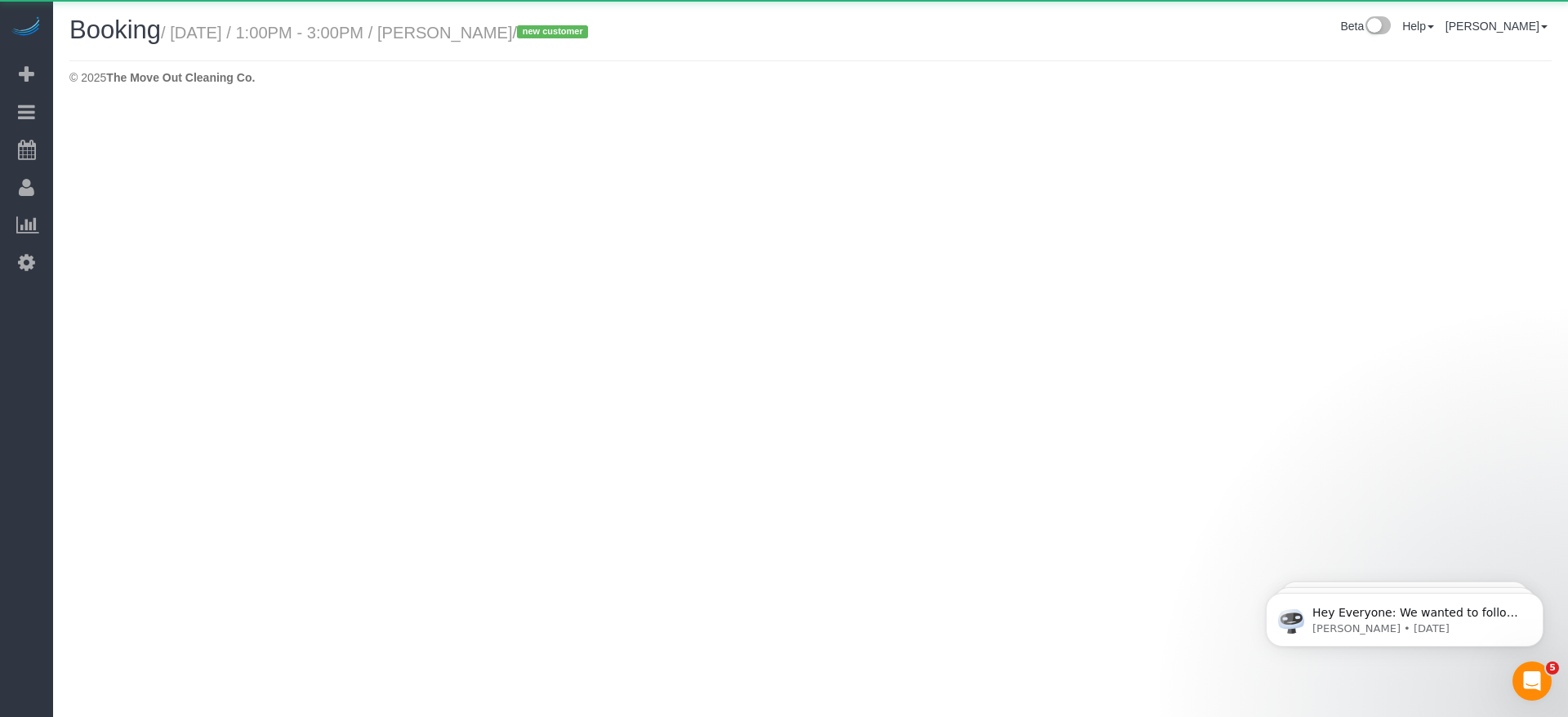
select select "[GEOGRAPHIC_DATA]"
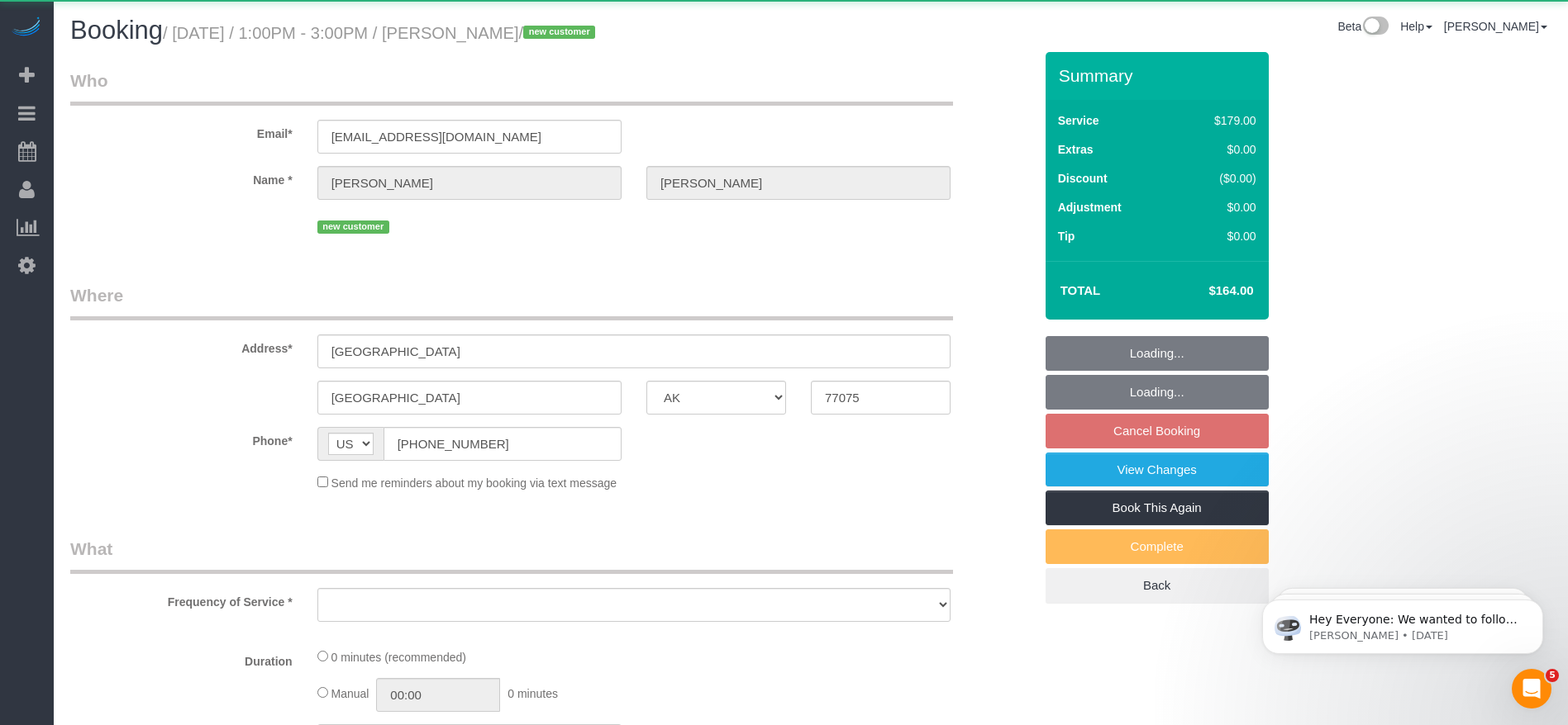
select select "object:5139"
select select "string:fspay-4d0be8a2-05da-4f0c-8c0b-760aa18049dc"
select select "3"
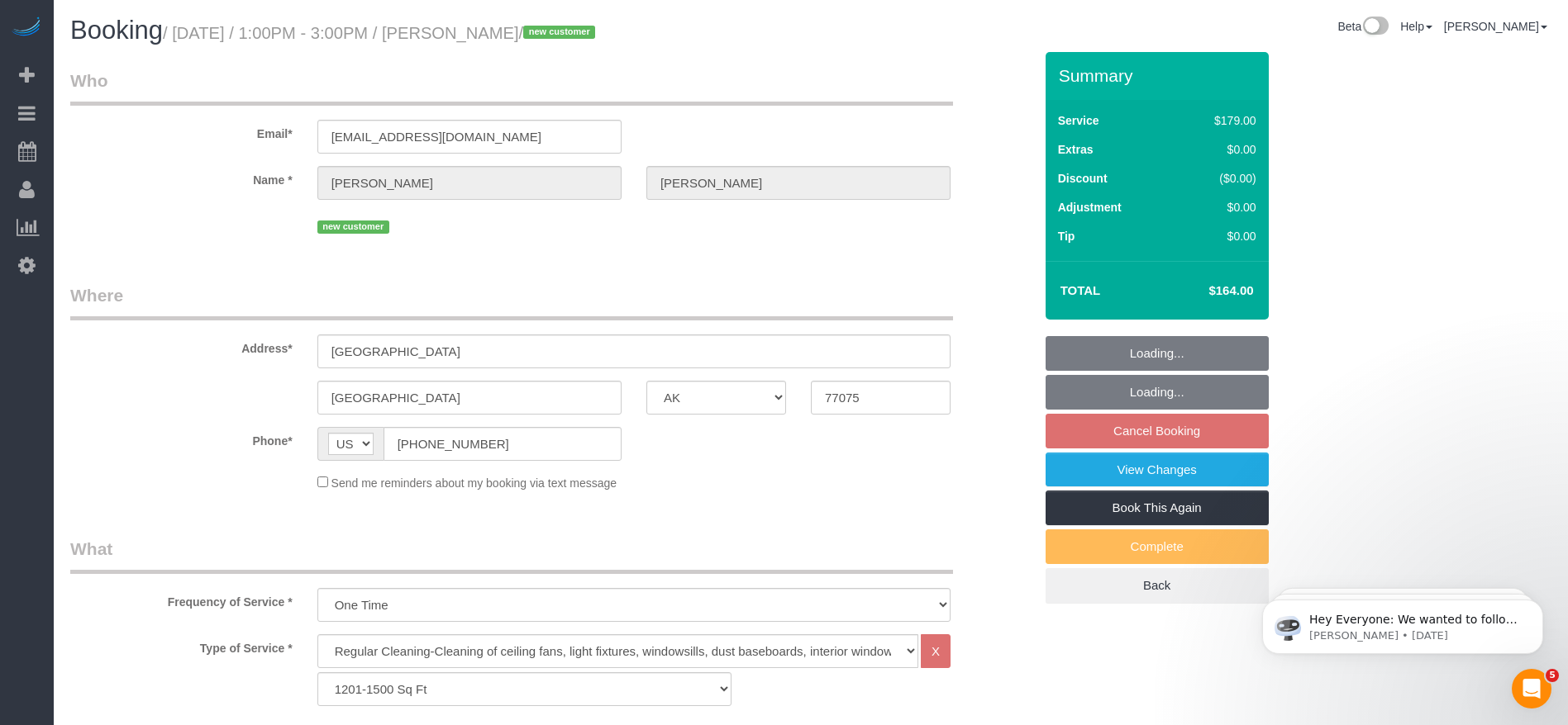
select select "object:5226"
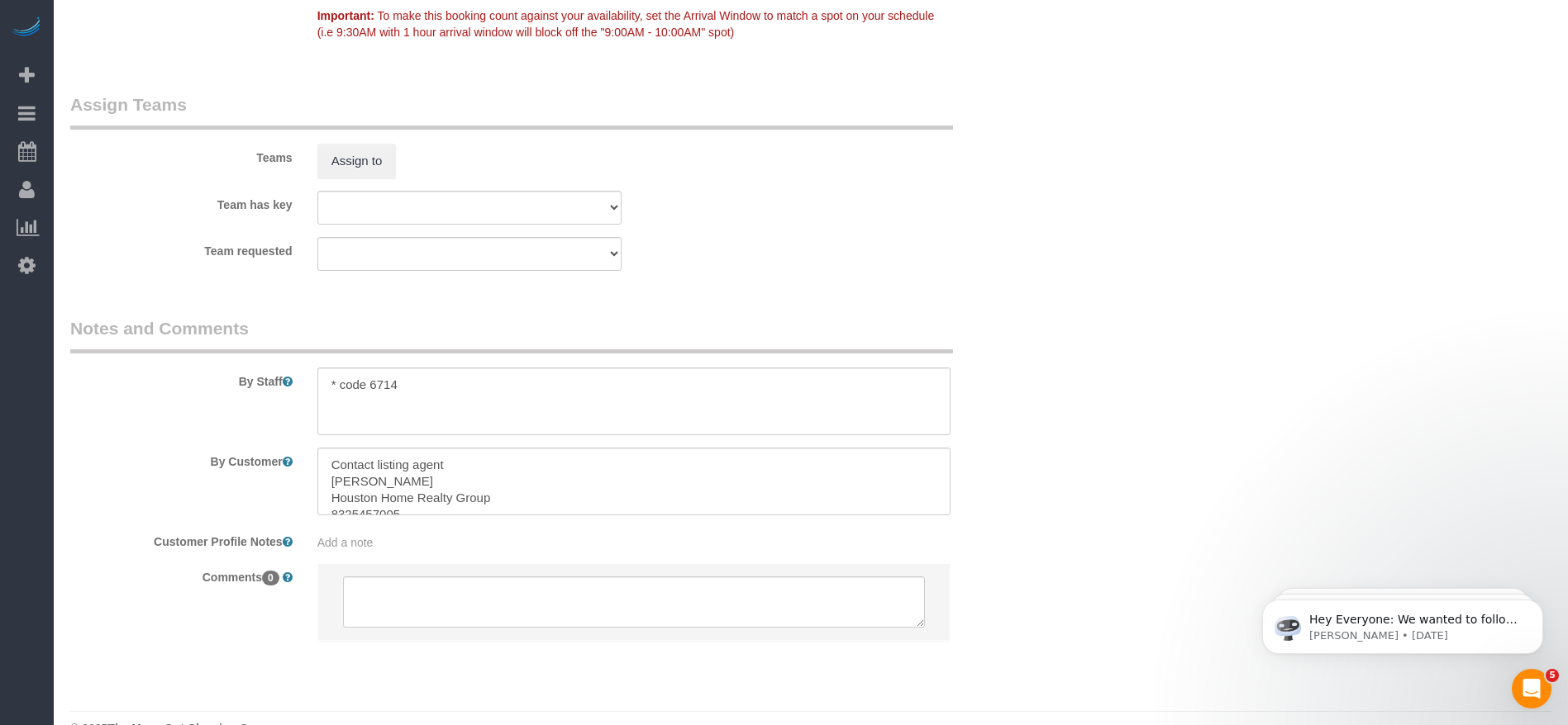
scroll to position [1712, 0]
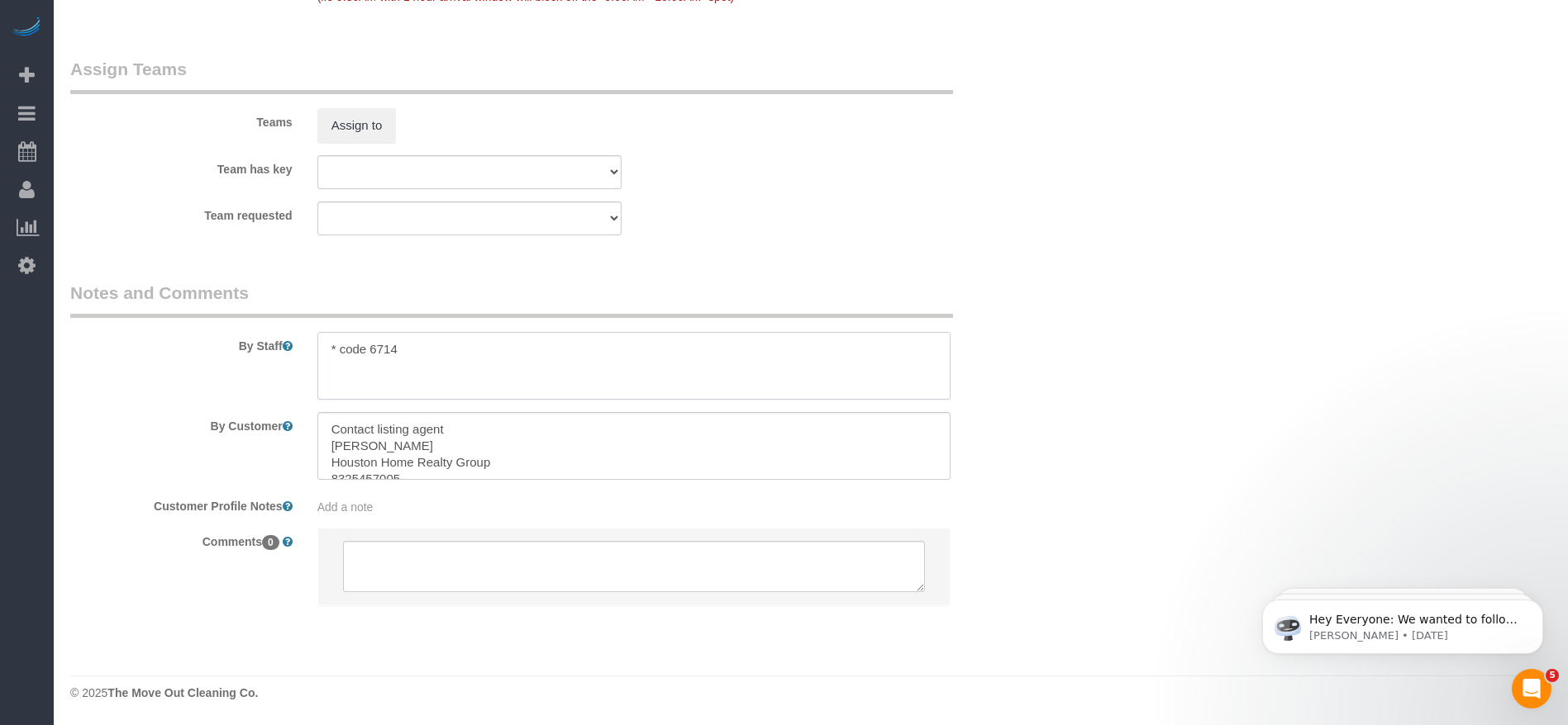
drag, startPoint x: 339, startPoint y: 351, endPoint x: 444, endPoint y: 351, distance: 105.0
click at [444, 351] on textarea at bounding box center [634, 366] width 633 height 67
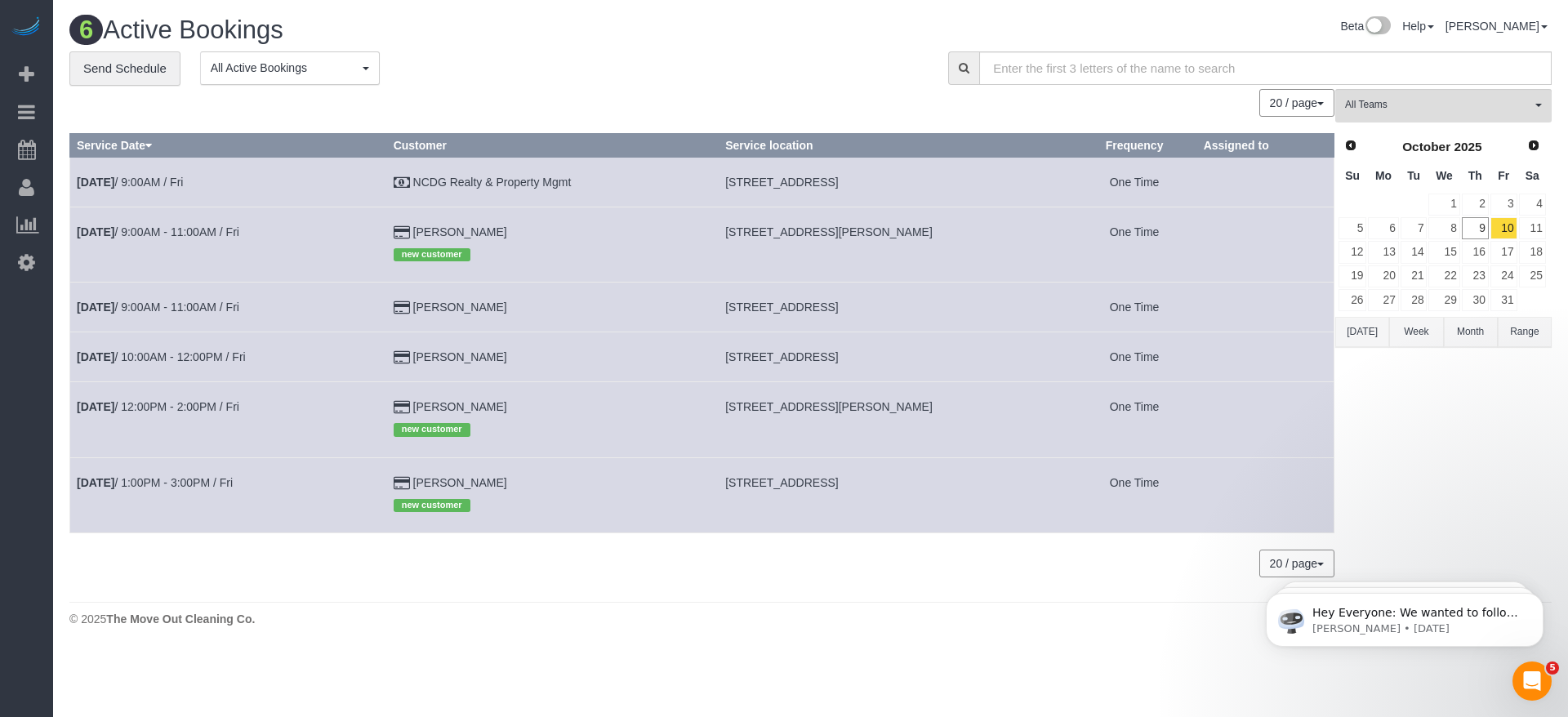
click at [1361, 347] on div "All Teams Remove Team Filters Test team Prev Next October 2025 Su Mo Tu We Th F…" at bounding box center [1444, 341] width 216 height 505
click at [1357, 326] on button "Today" at bounding box center [1363, 332] width 54 height 31
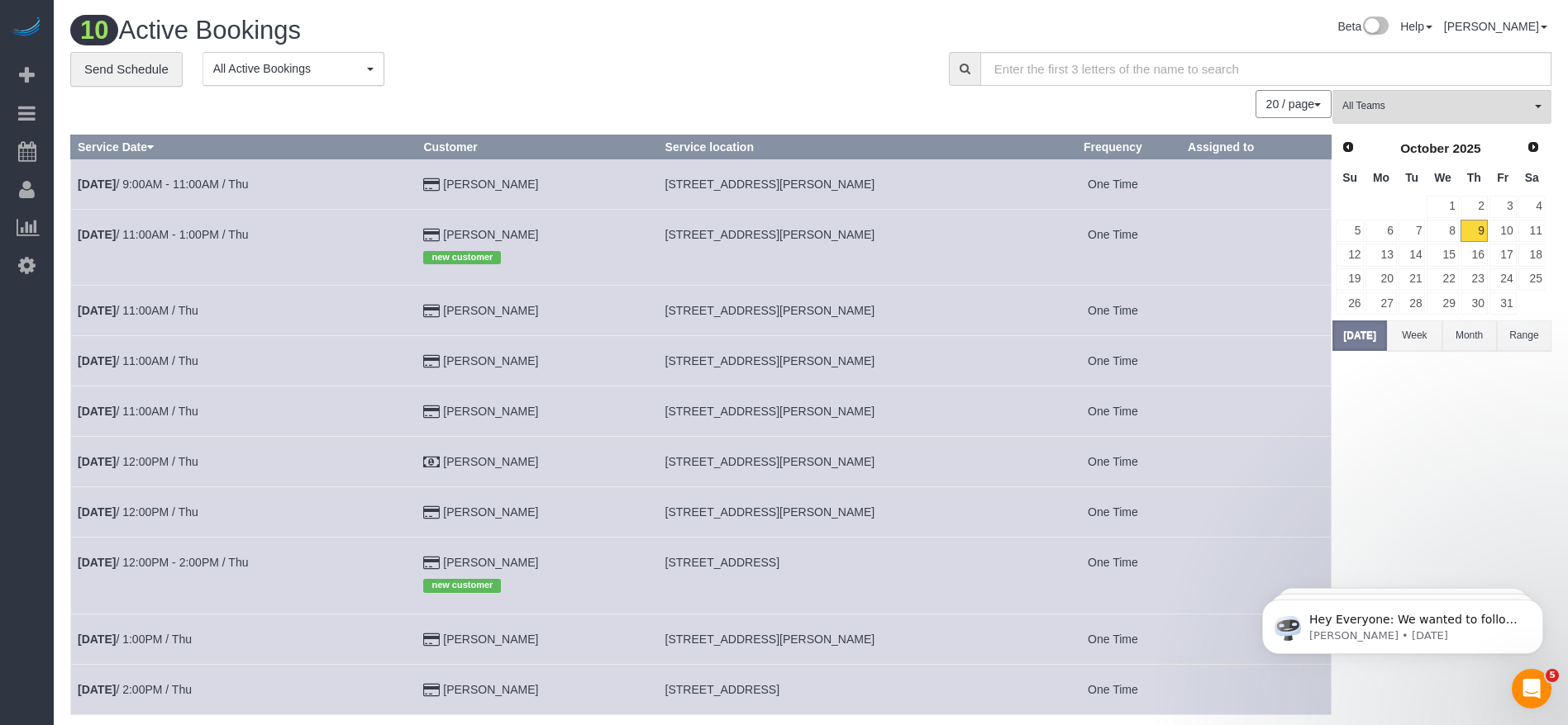
drag, startPoint x: 670, startPoint y: 406, endPoint x: 887, endPoint y: 408, distance: 217.0
click at [887, 408] on td "1479 Ferguson Way,, Houston, TX 77088" at bounding box center [851, 412] width 387 height 51
copy span "1479 Ferguson Way,, Houston, TX 77088"
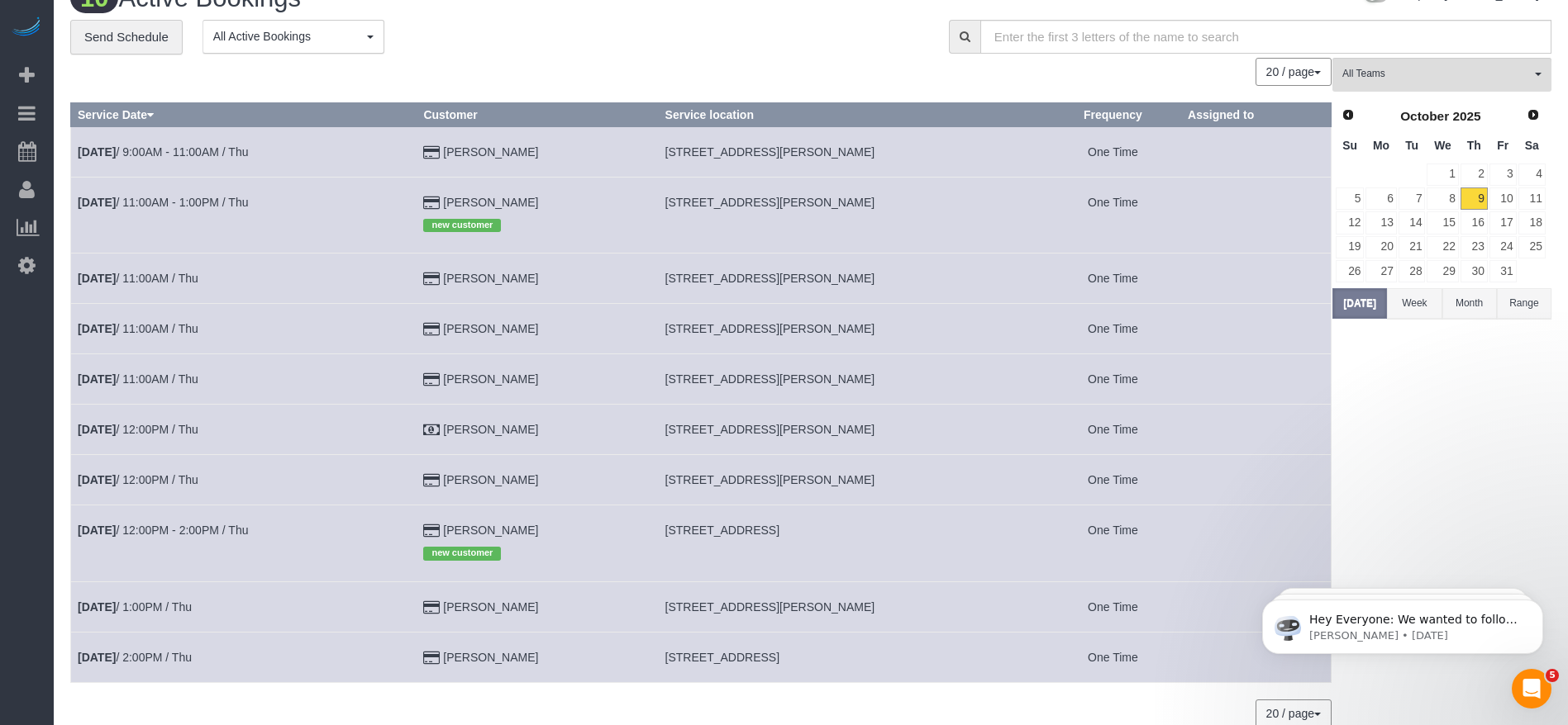
scroll to position [109, 0]
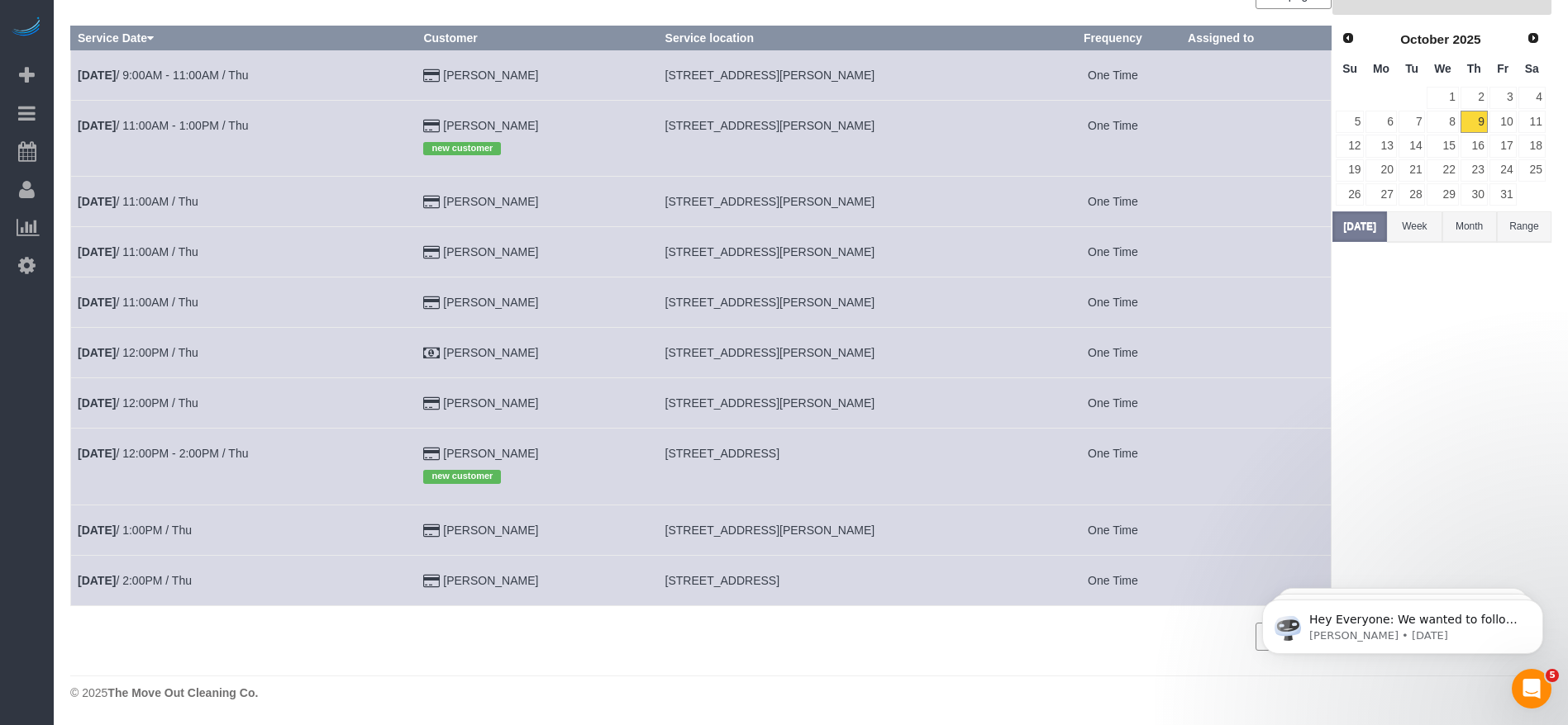
drag, startPoint x: 666, startPoint y: 529, endPoint x: 894, endPoint y: 540, distance: 228.3
click at [894, 540] on td "1475 Ferguson Way, A, Houston, TX 77088" at bounding box center [851, 529] width 387 height 51
copy span "1475 Ferguson Way, A, Houston, TX 77088"
click at [1514, 118] on link "10" at bounding box center [1502, 122] width 27 height 22
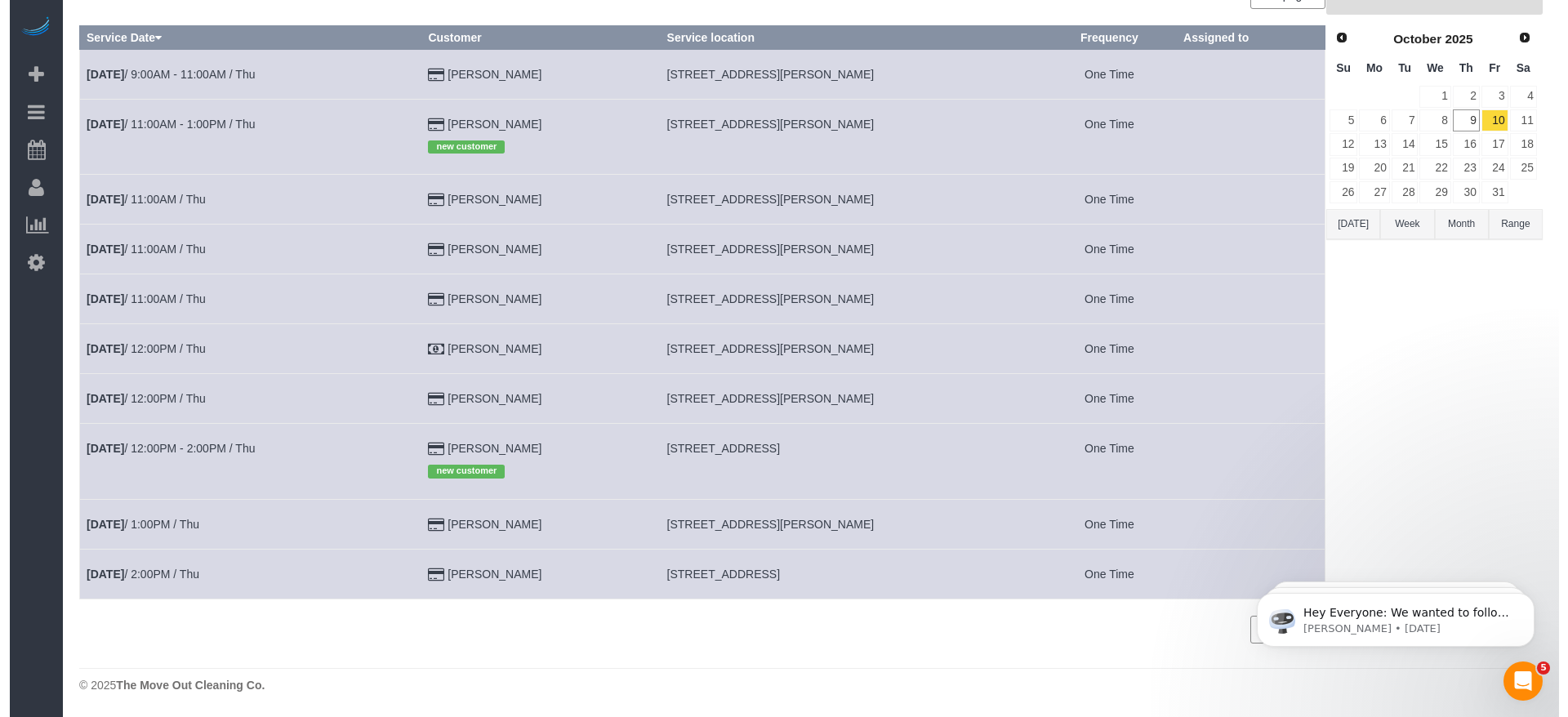
scroll to position [0, 0]
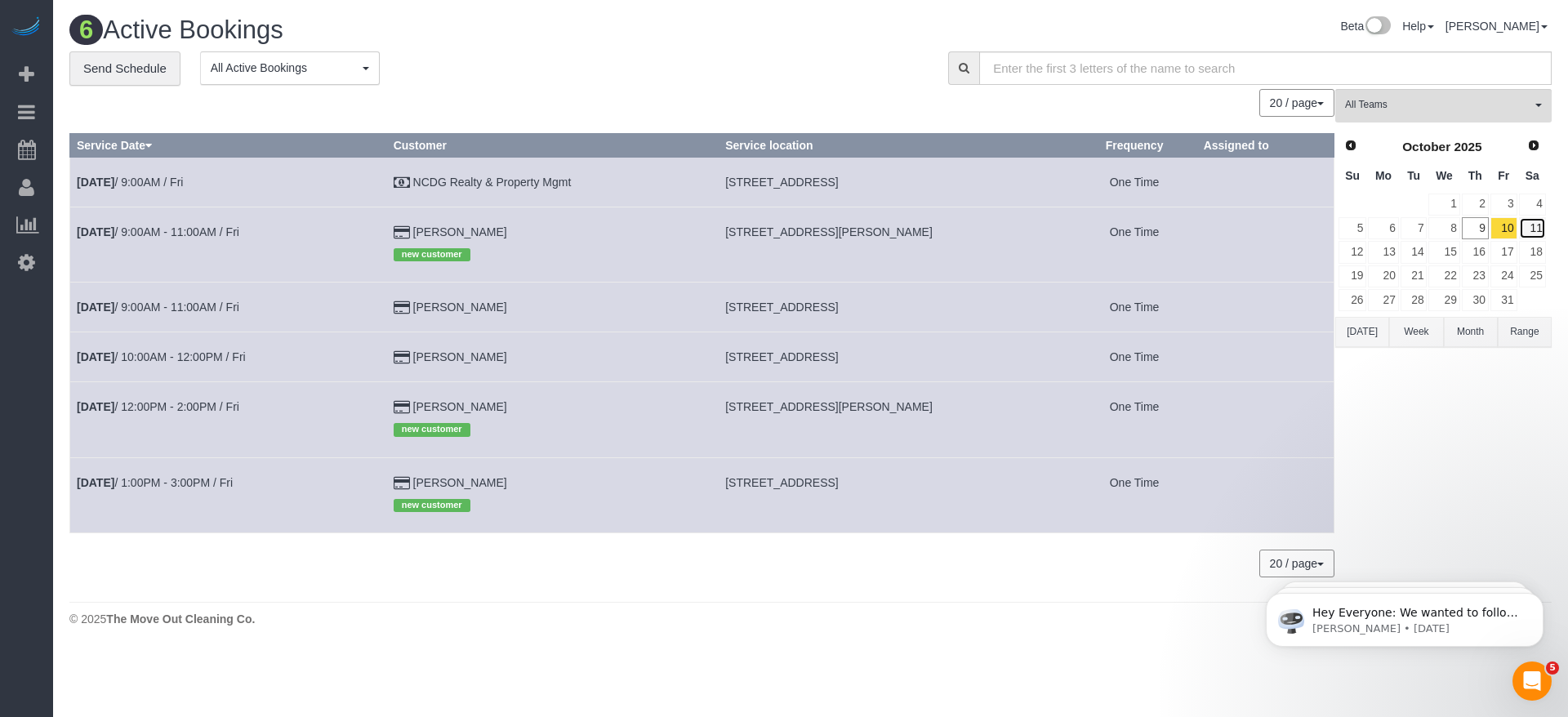
click at [1542, 225] on link "11" at bounding box center [1532, 229] width 27 height 22
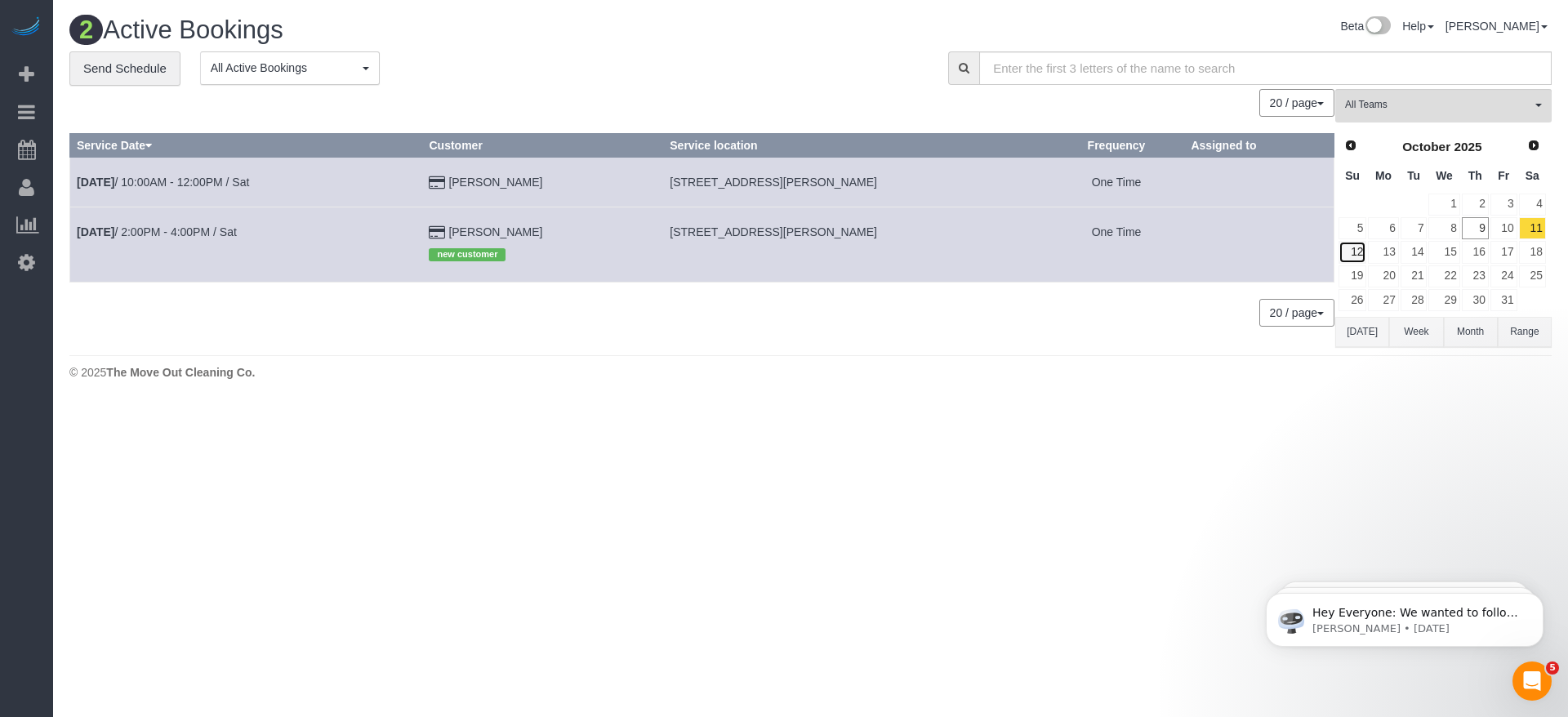
click at [1359, 247] on link "12" at bounding box center [1352, 252] width 28 height 22
